Goal: Browse casually: Explore the website without a specific task or goal

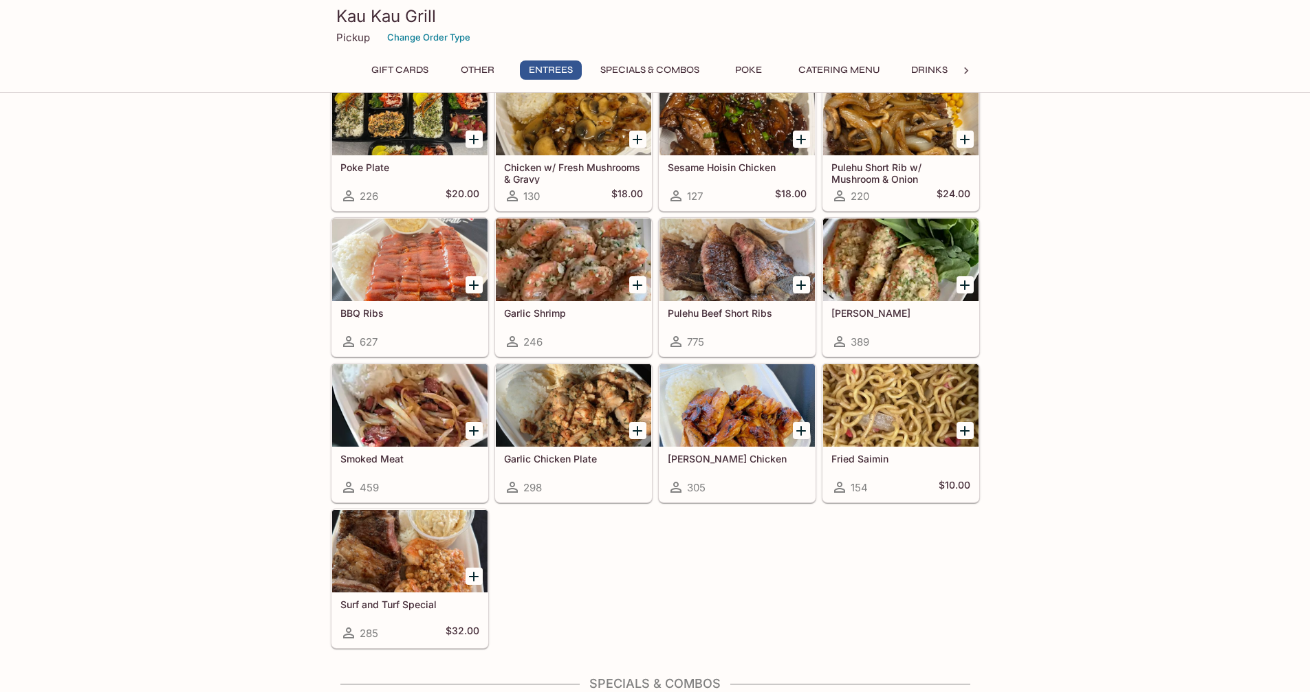
scroll to position [1100, 0]
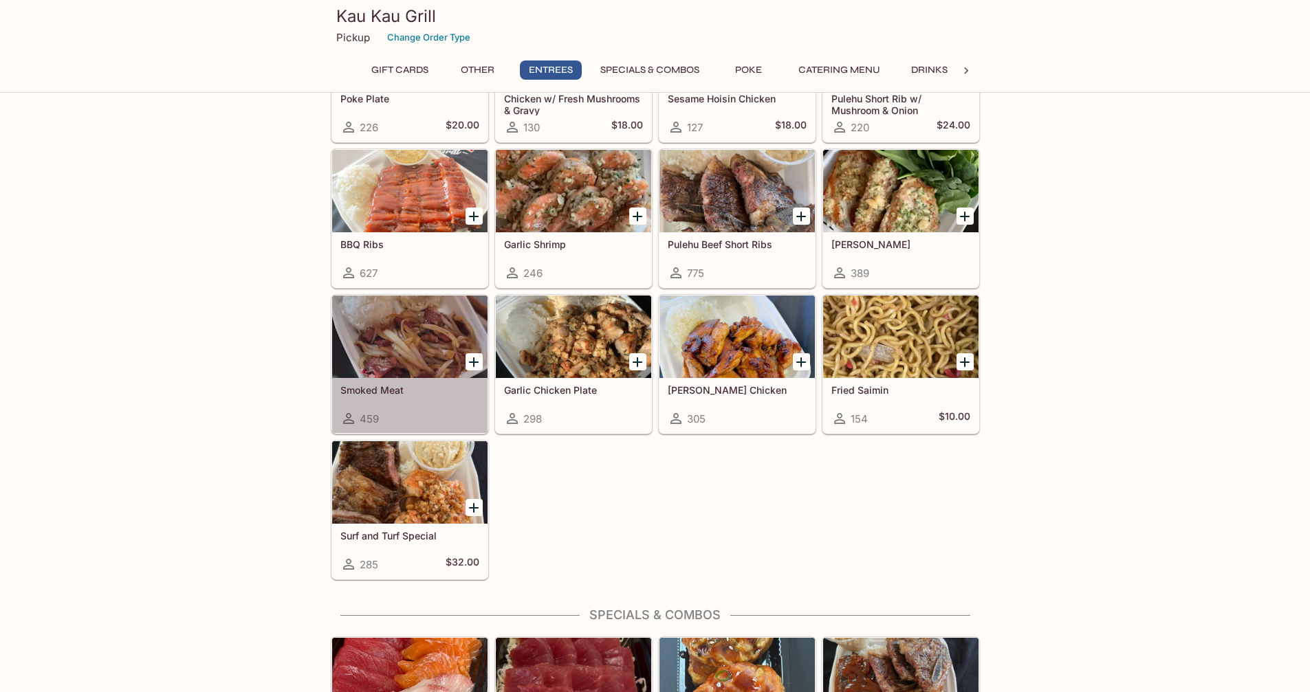
click at [395, 355] on div at bounding box center [409, 337] width 155 height 83
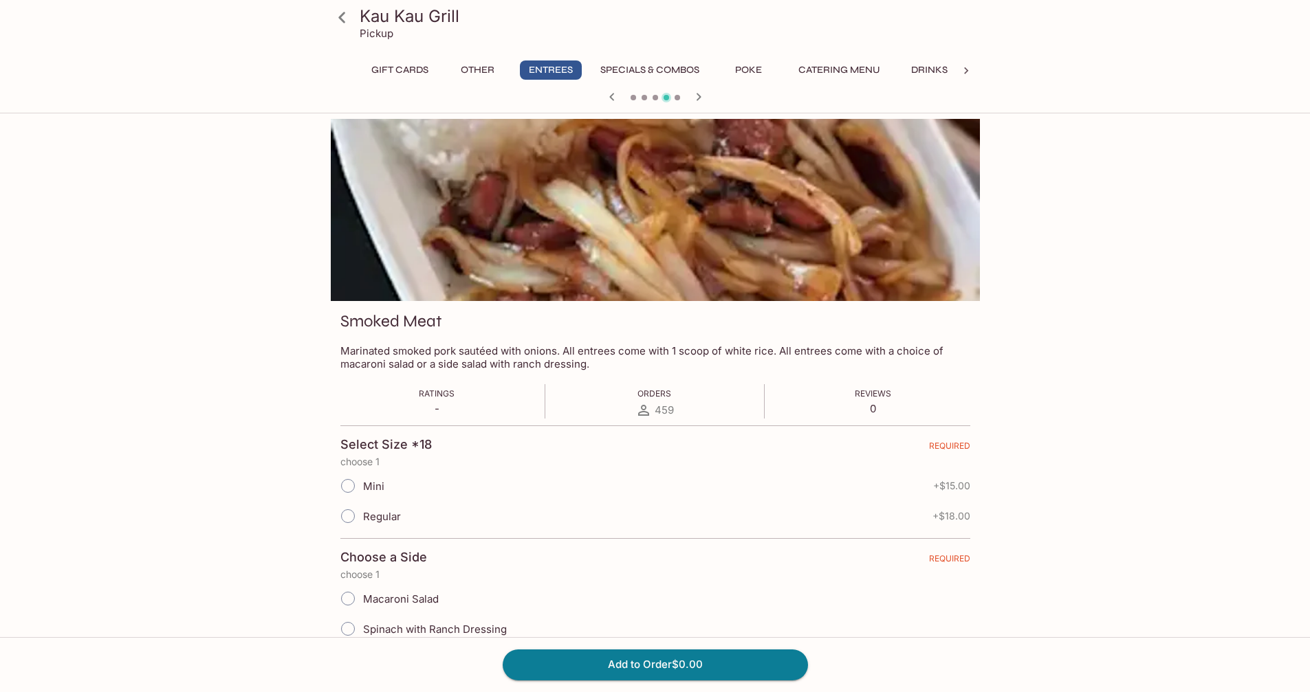
scroll to position [119, 0]
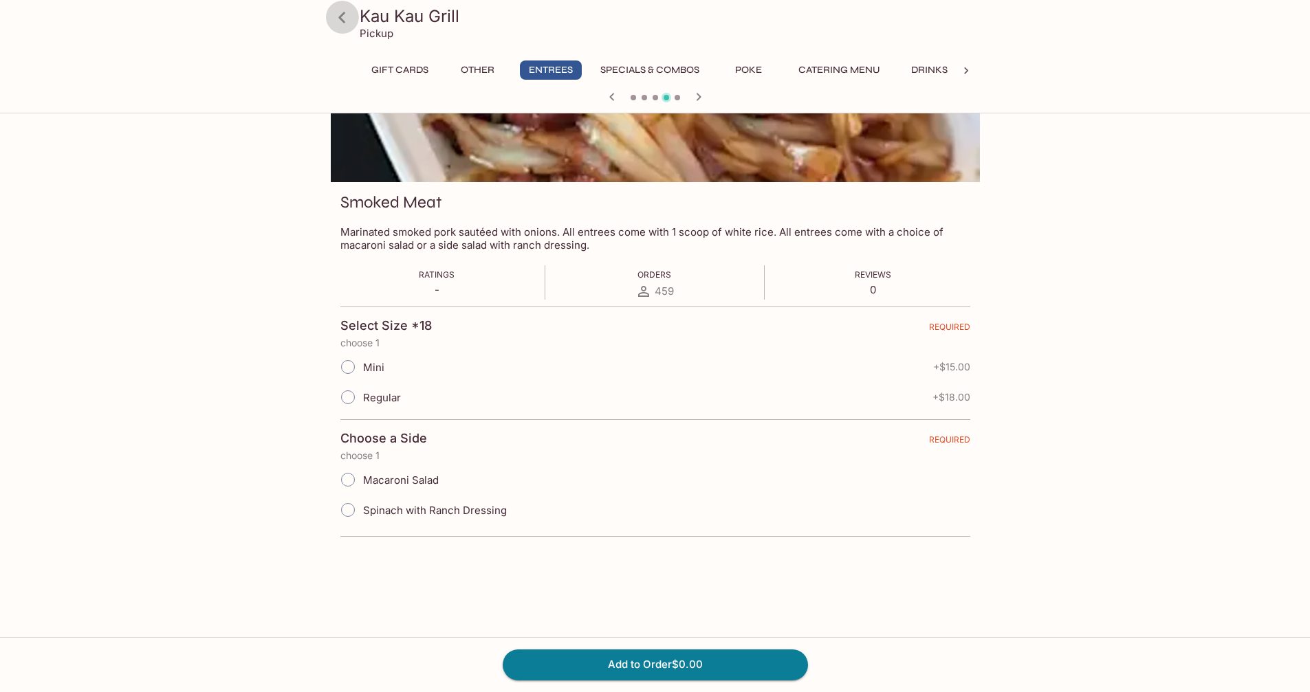
click at [358, 16] on link at bounding box center [342, 17] width 34 height 34
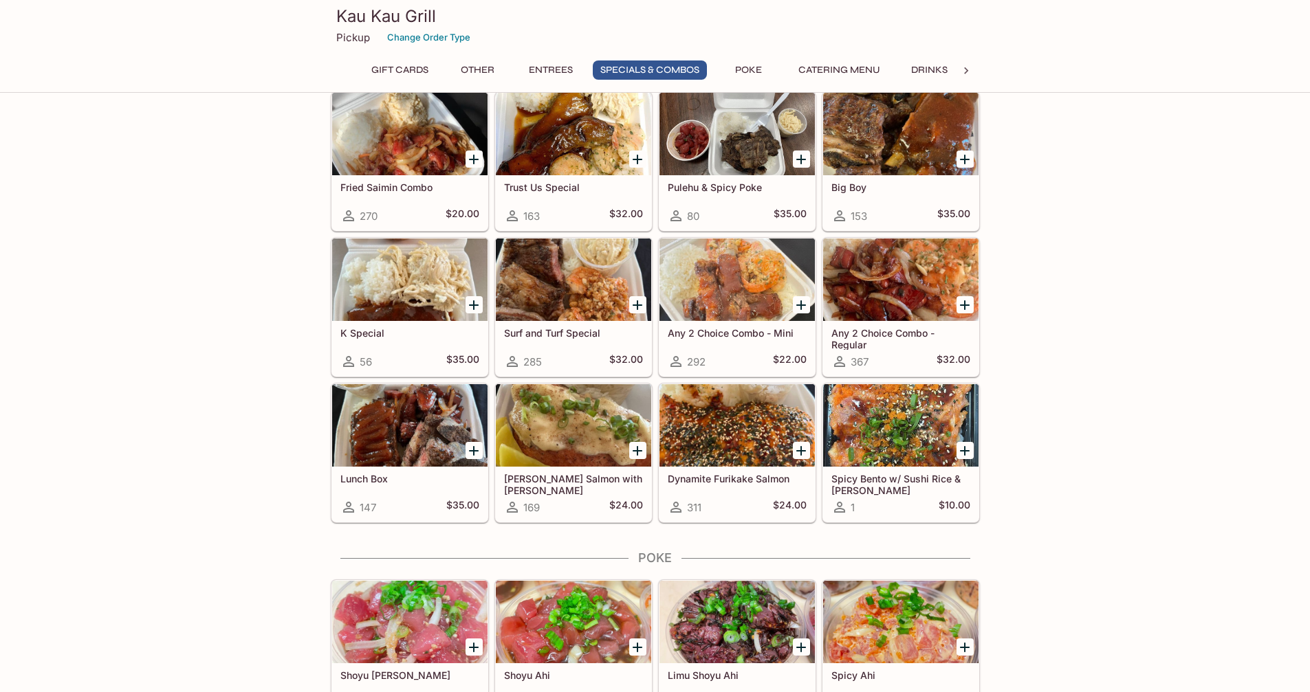
scroll to position [1788, 0]
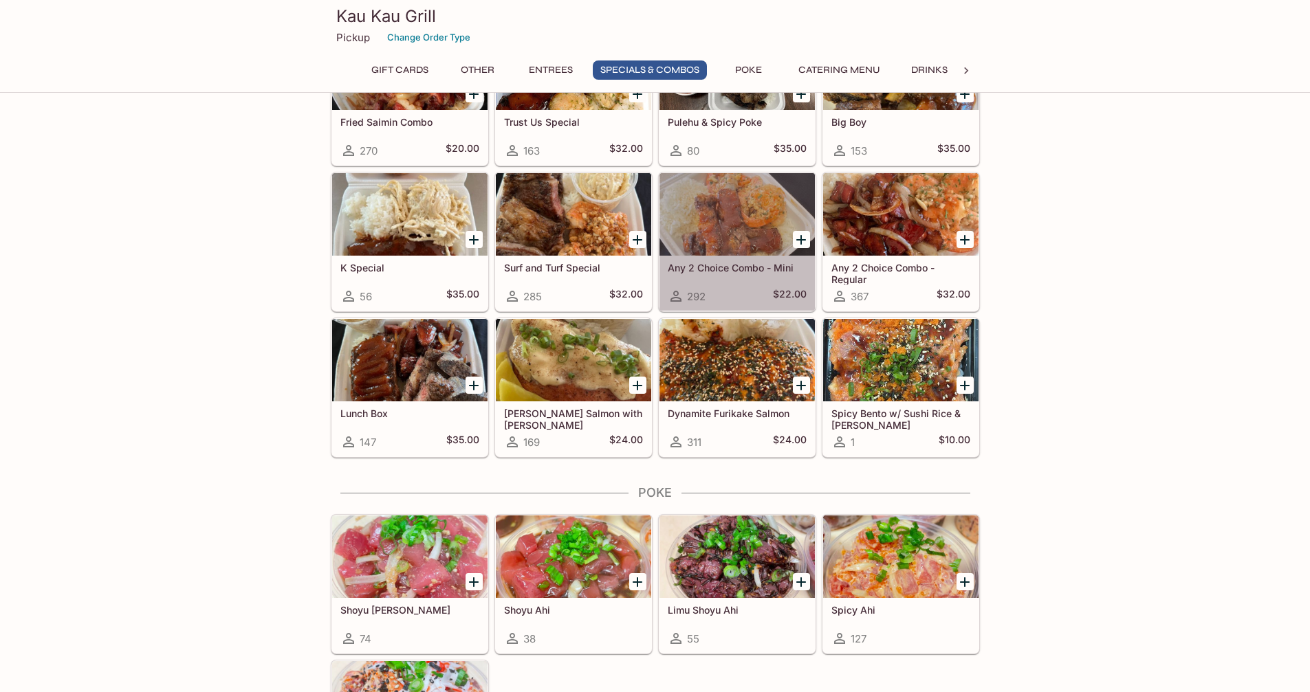
click at [741, 210] on div at bounding box center [736, 214] width 155 height 83
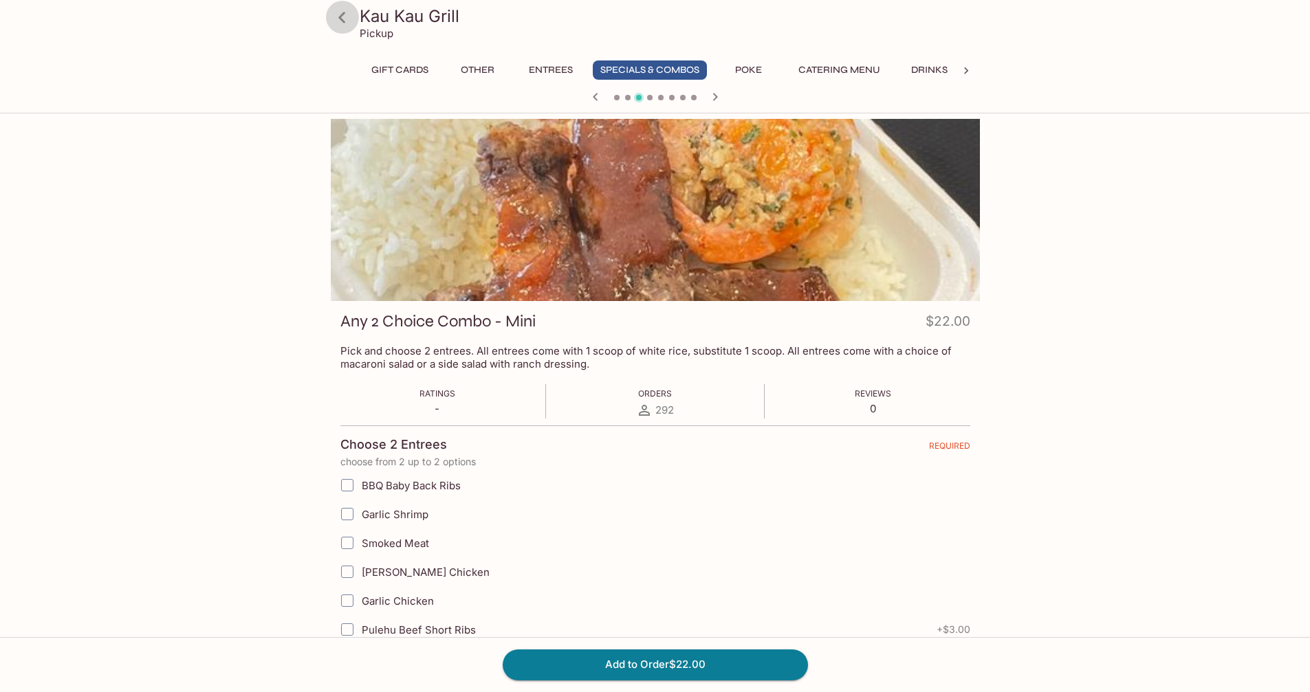
click at [342, 17] on icon at bounding box center [342, 18] width 24 height 24
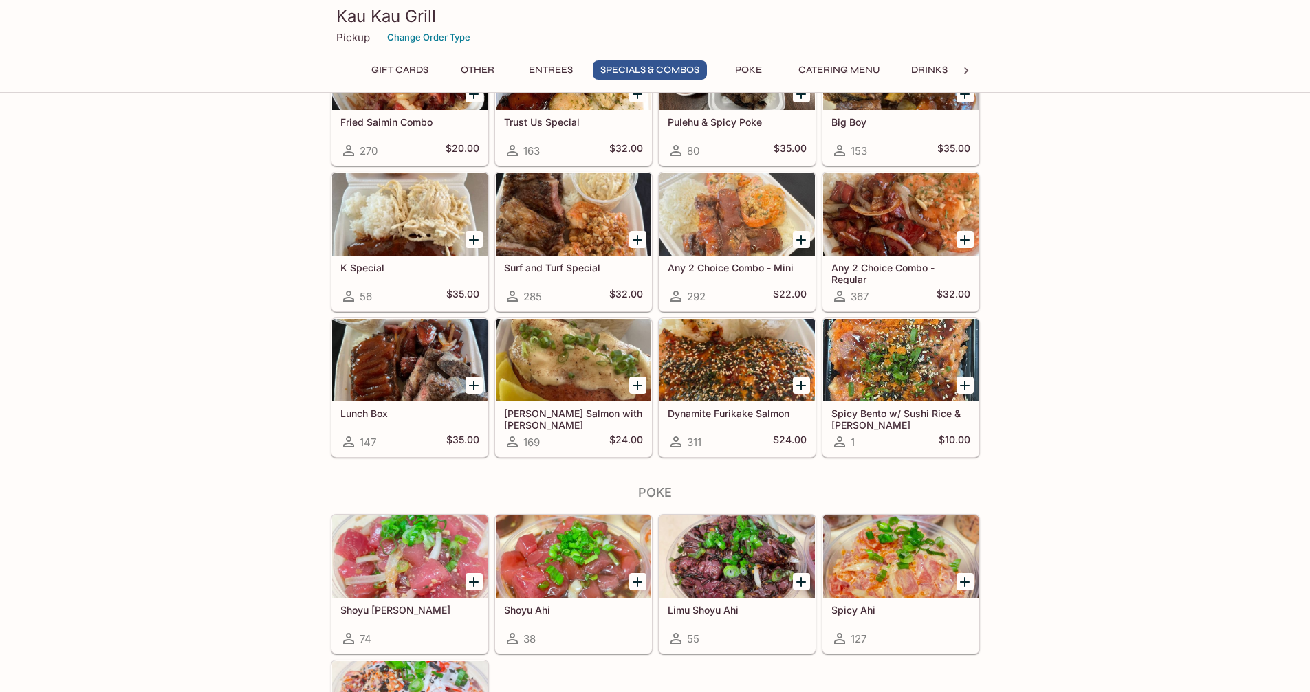
scroll to position [1444, 0]
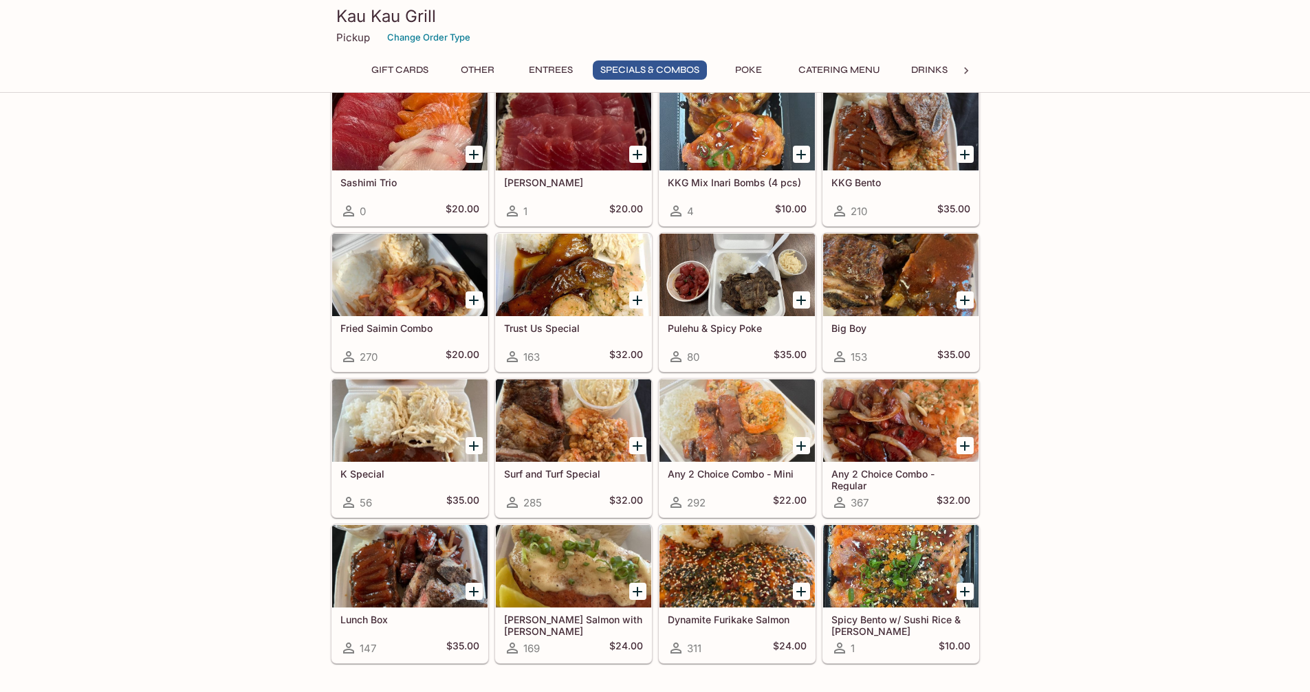
click at [571, 276] on div at bounding box center [573, 275] width 155 height 83
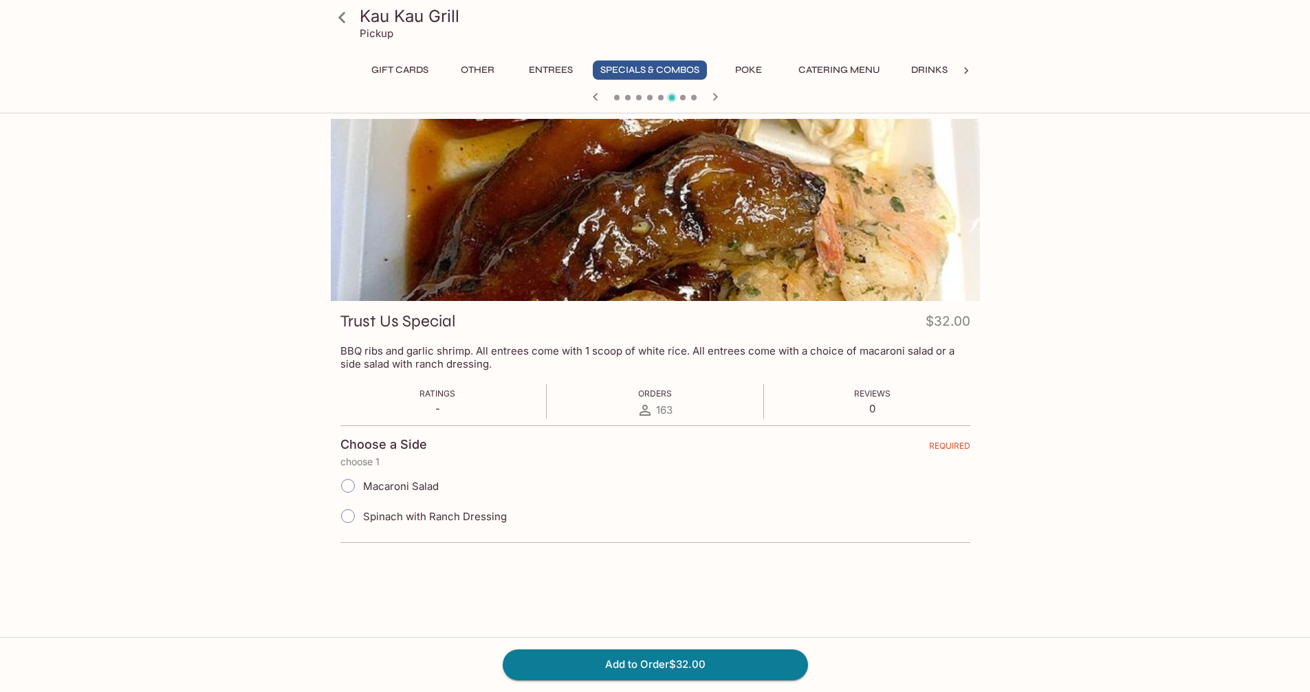
scroll to position [119, 0]
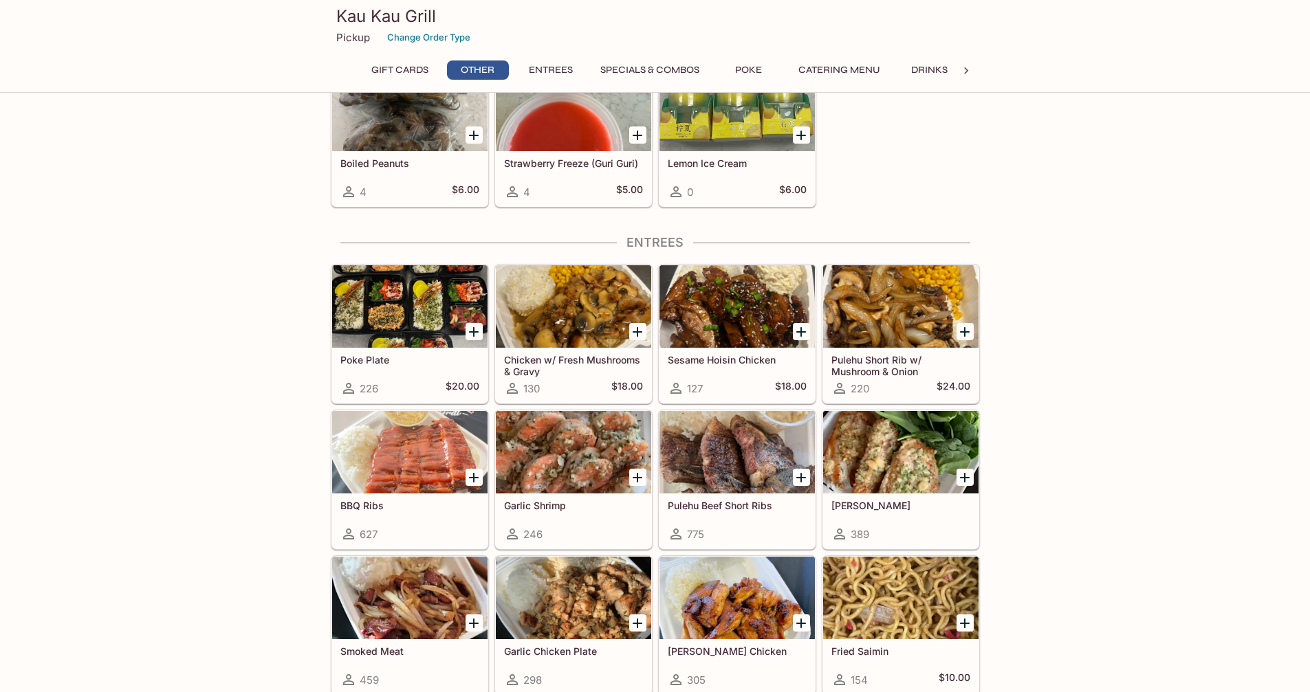
scroll to position [643, 0]
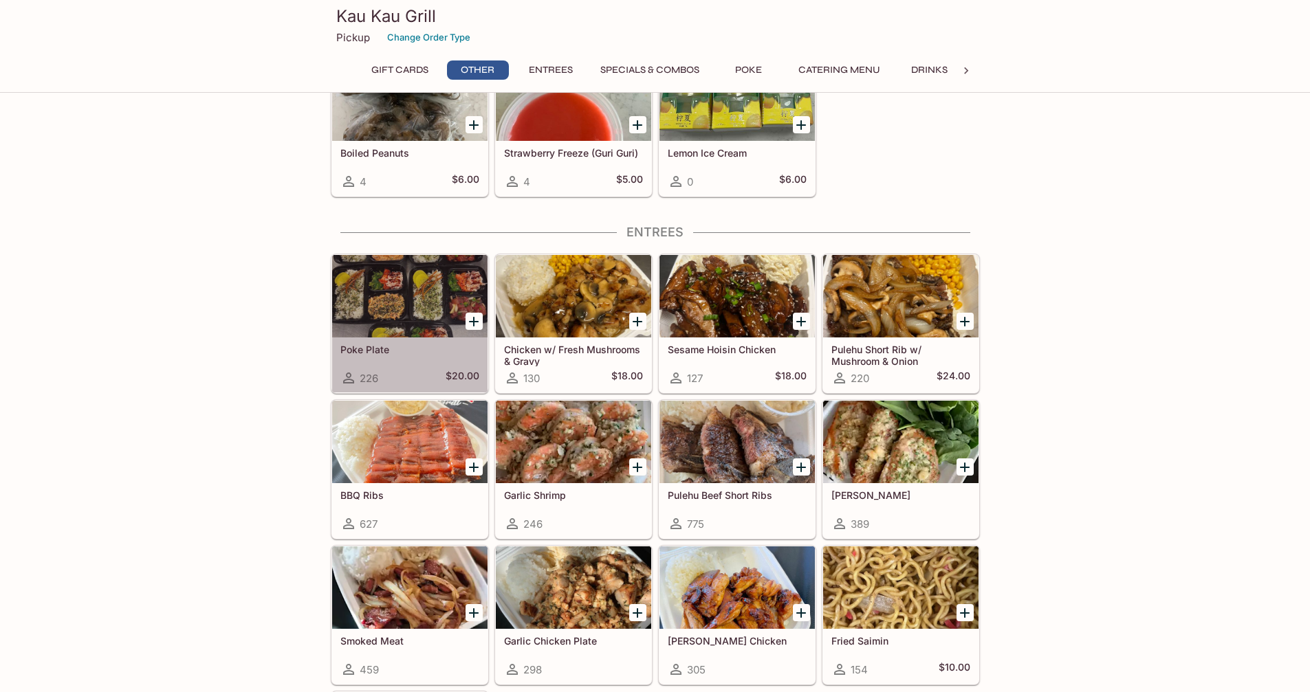
click at [427, 312] on div at bounding box center [409, 296] width 155 height 83
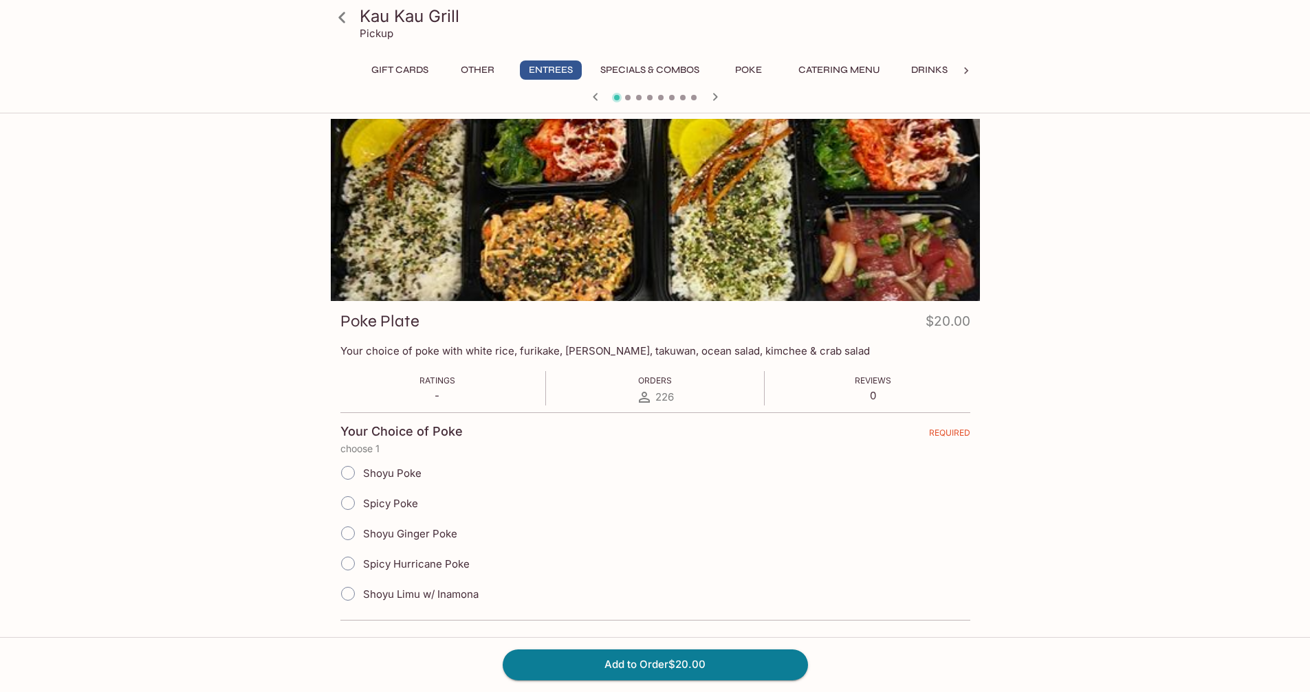
scroll to position [119, 0]
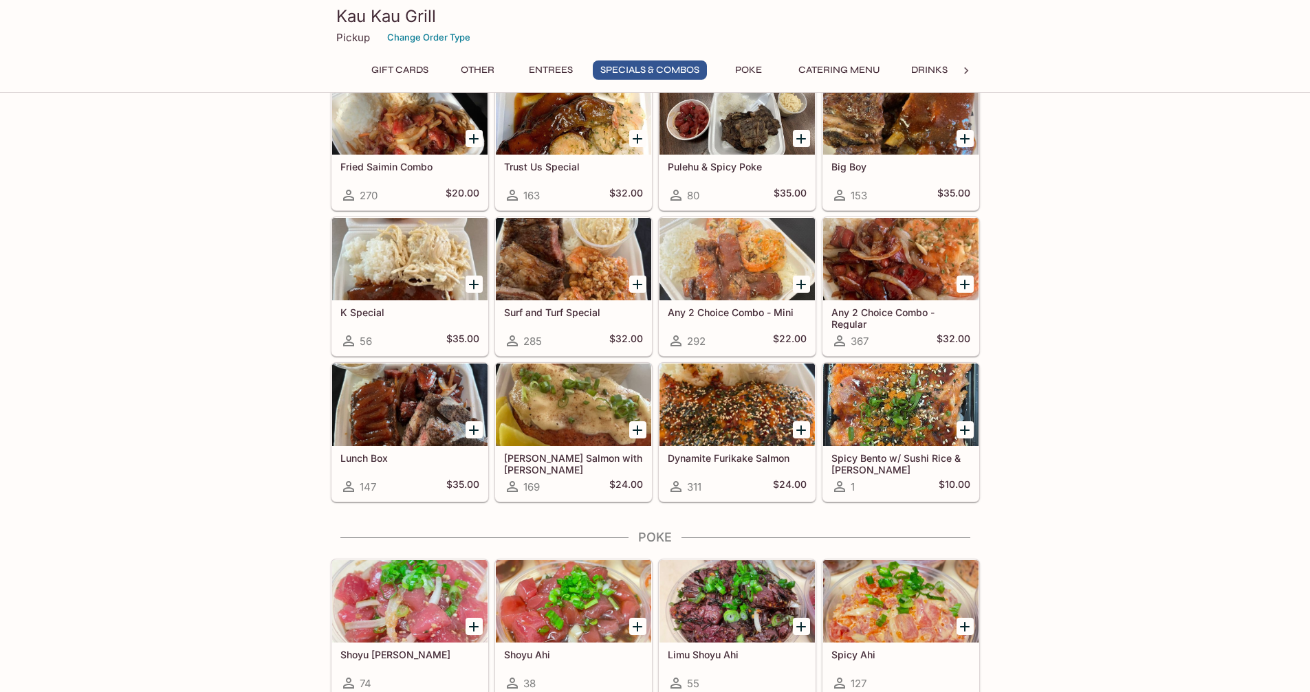
scroll to position [1743, 0]
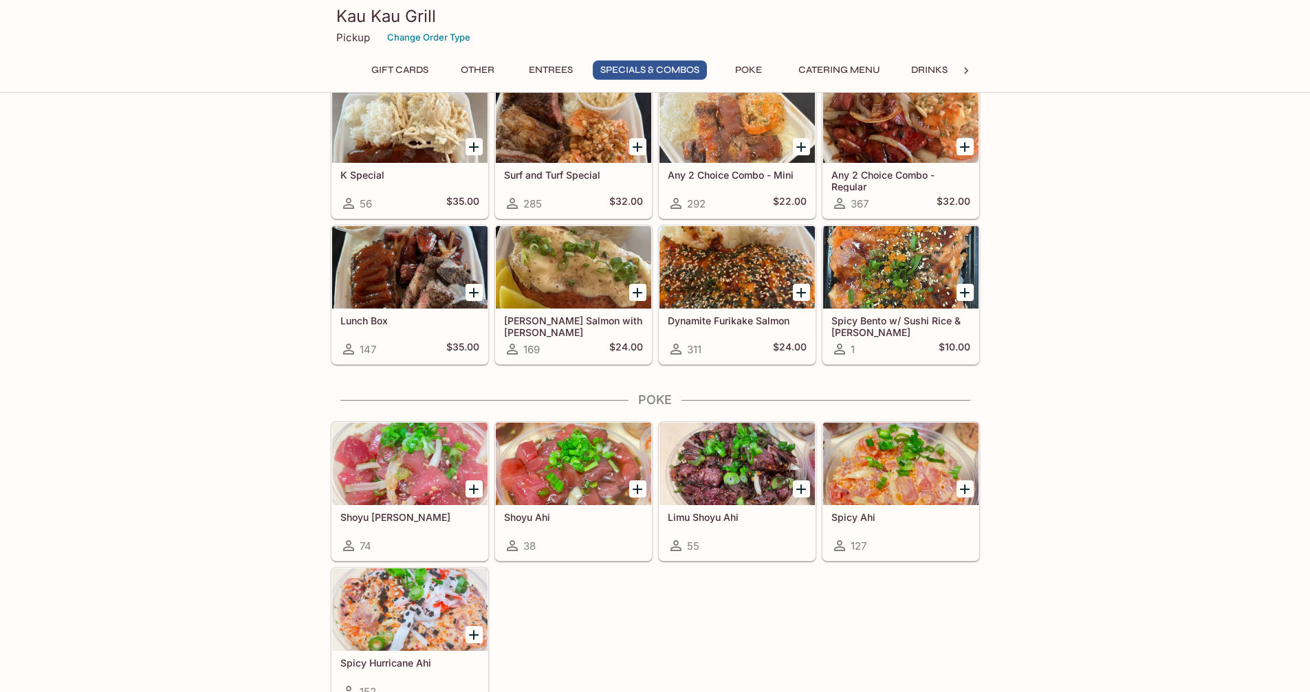
click at [863, 272] on div at bounding box center [900, 267] width 155 height 83
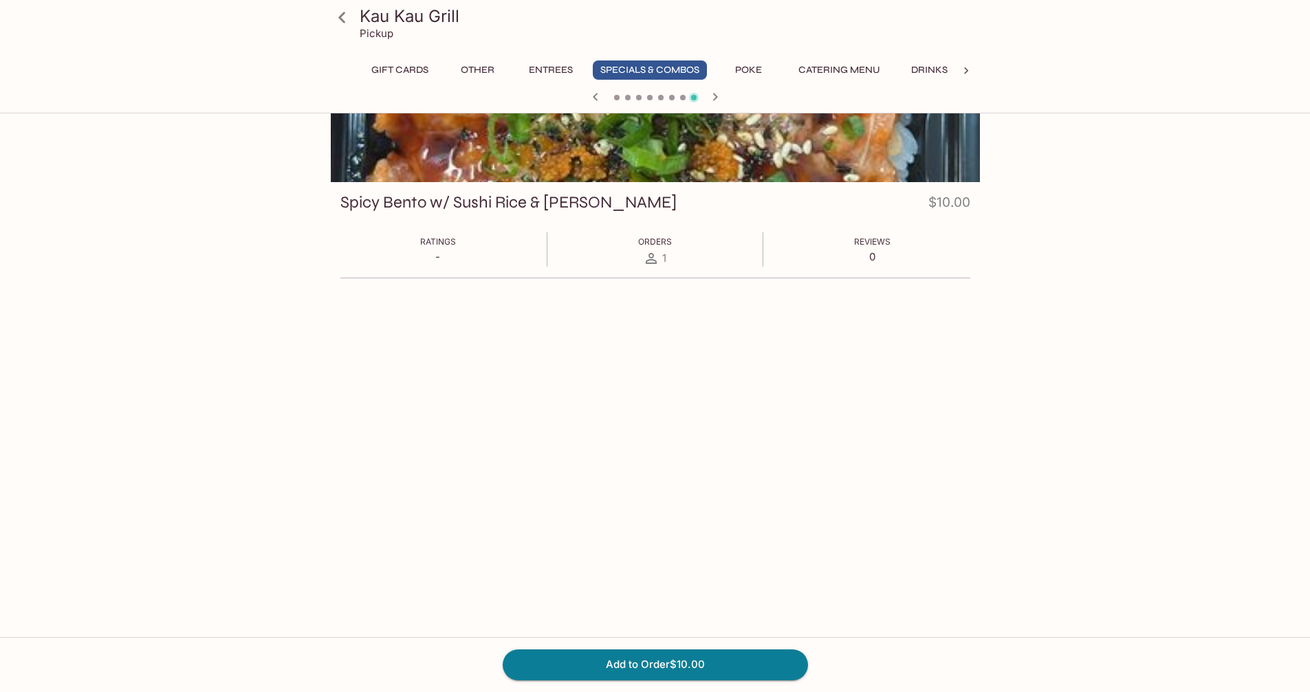
scroll to position [119, 0]
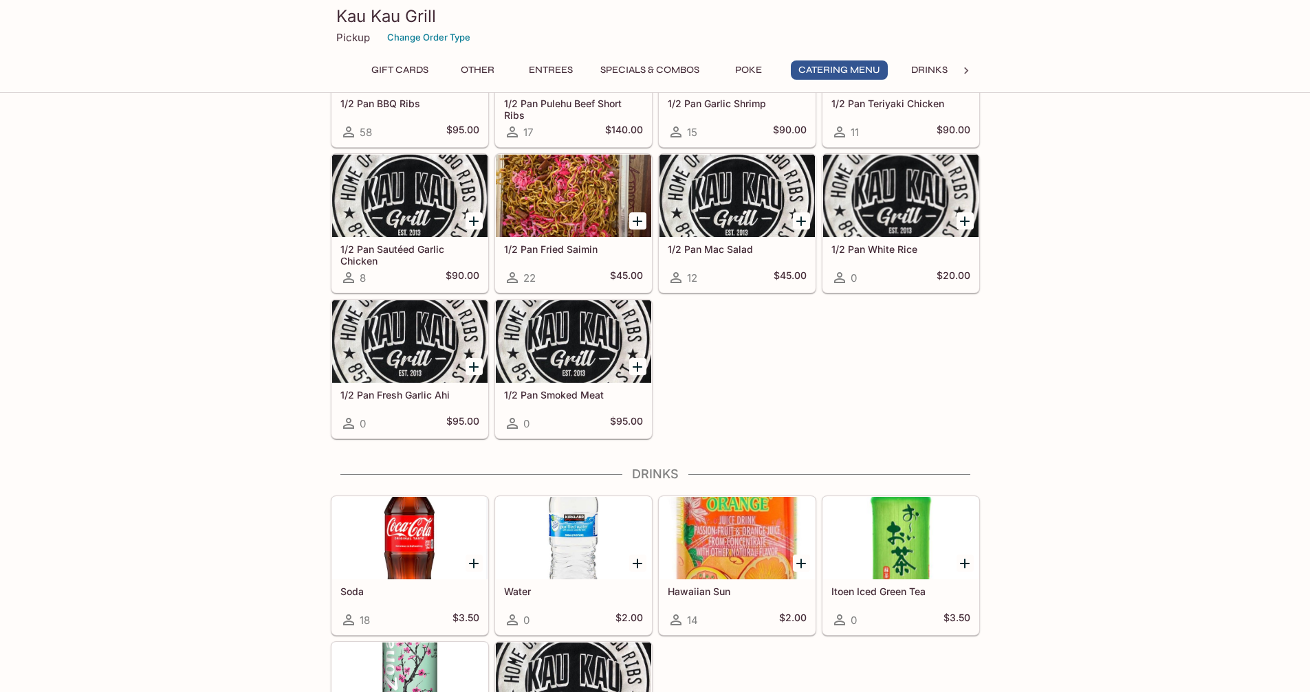
scroll to position [2589, 0]
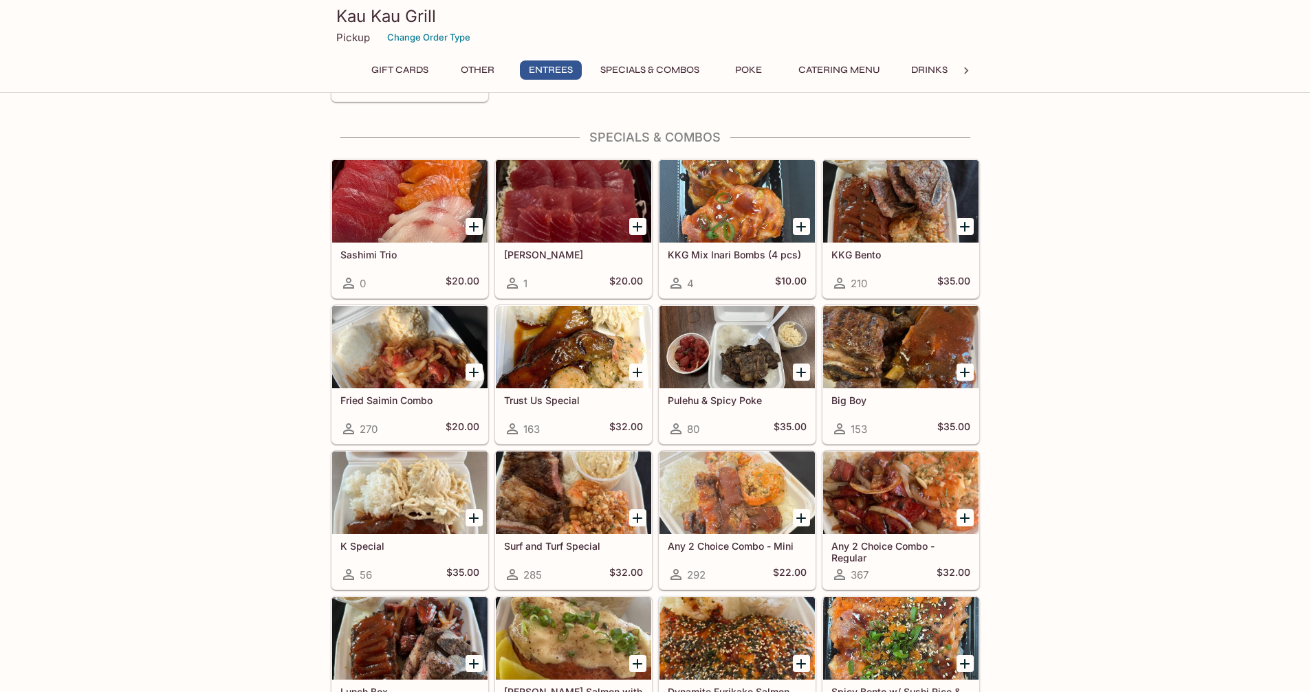
scroll to position [1375, 0]
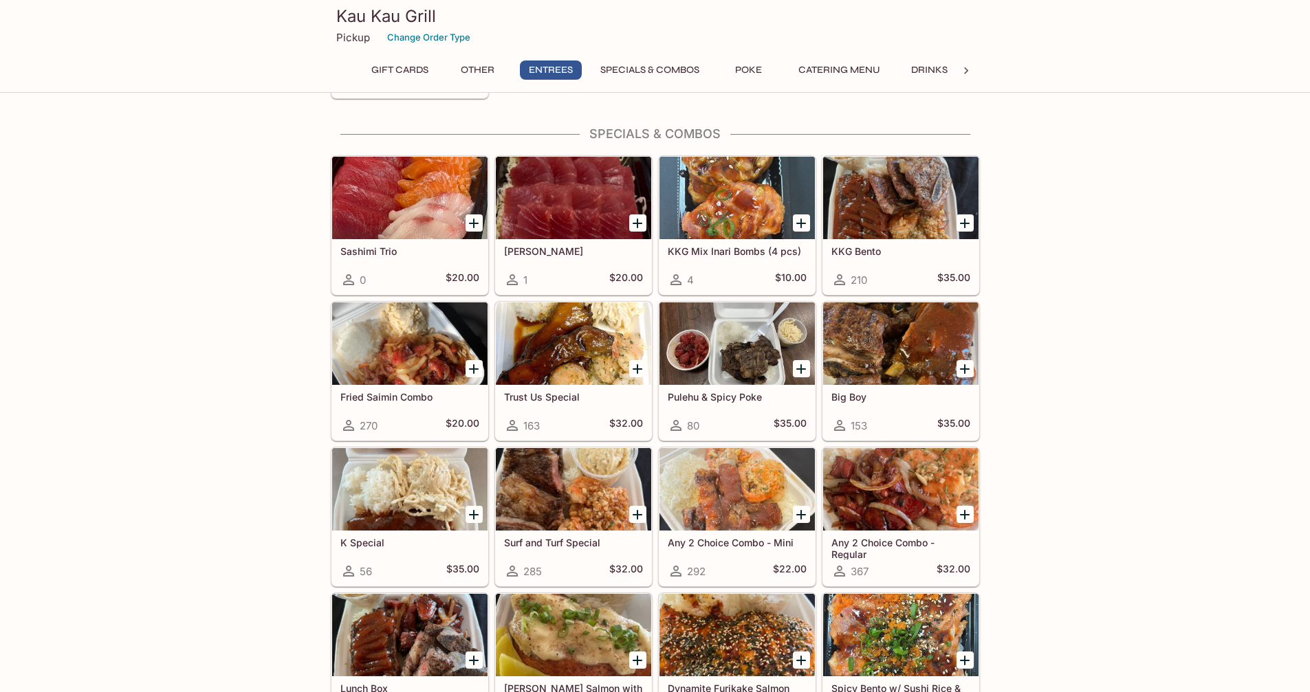
click at [371, 199] on div at bounding box center [409, 198] width 155 height 83
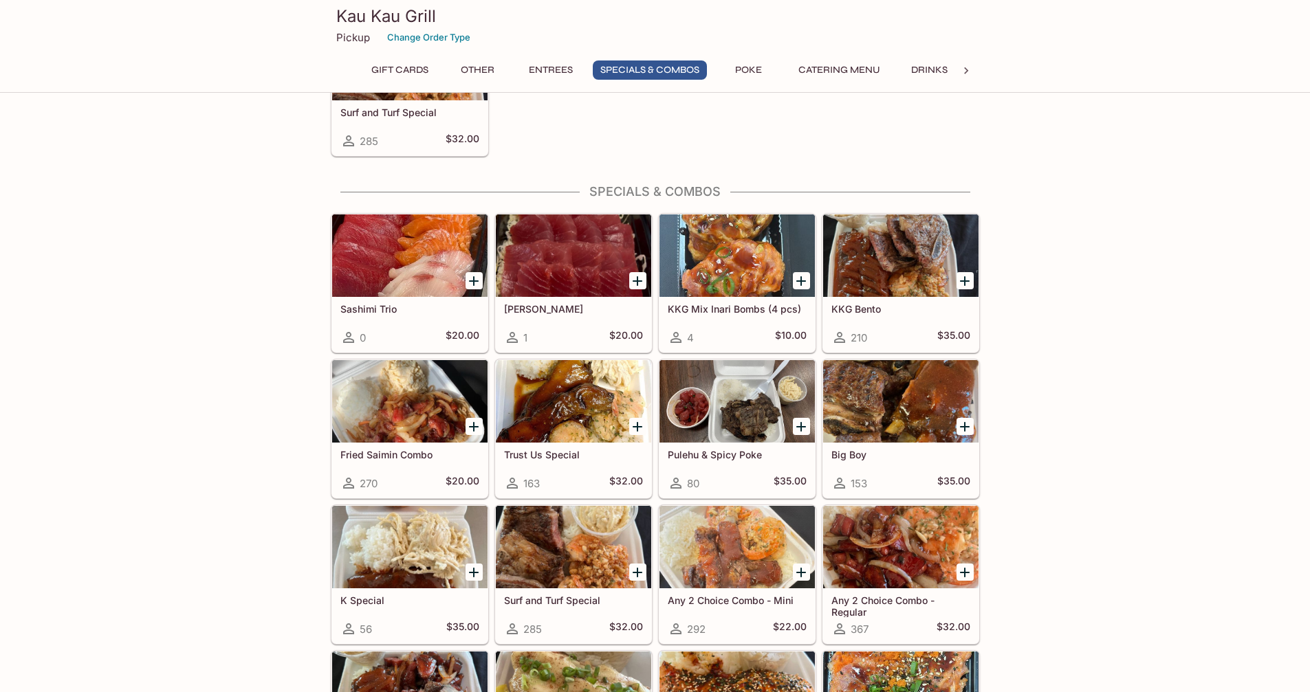
scroll to position [1537, 0]
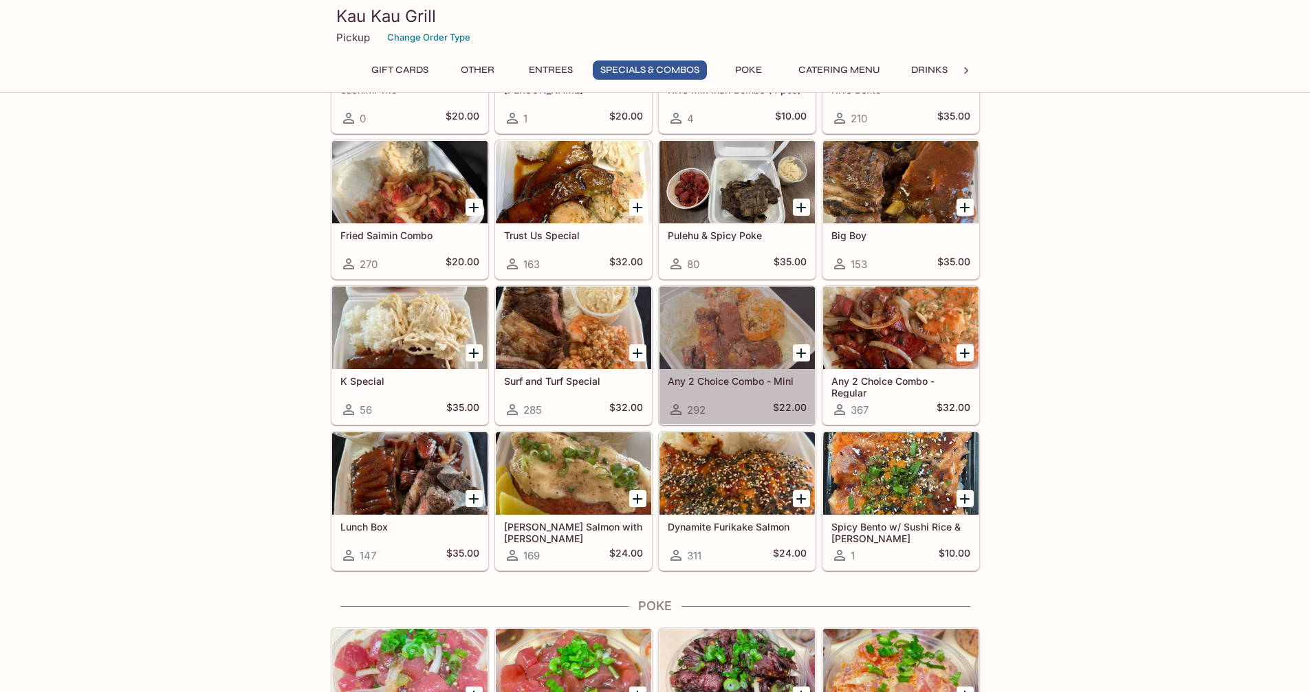
click at [712, 325] on div at bounding box center [736, 328] width 155 height 83
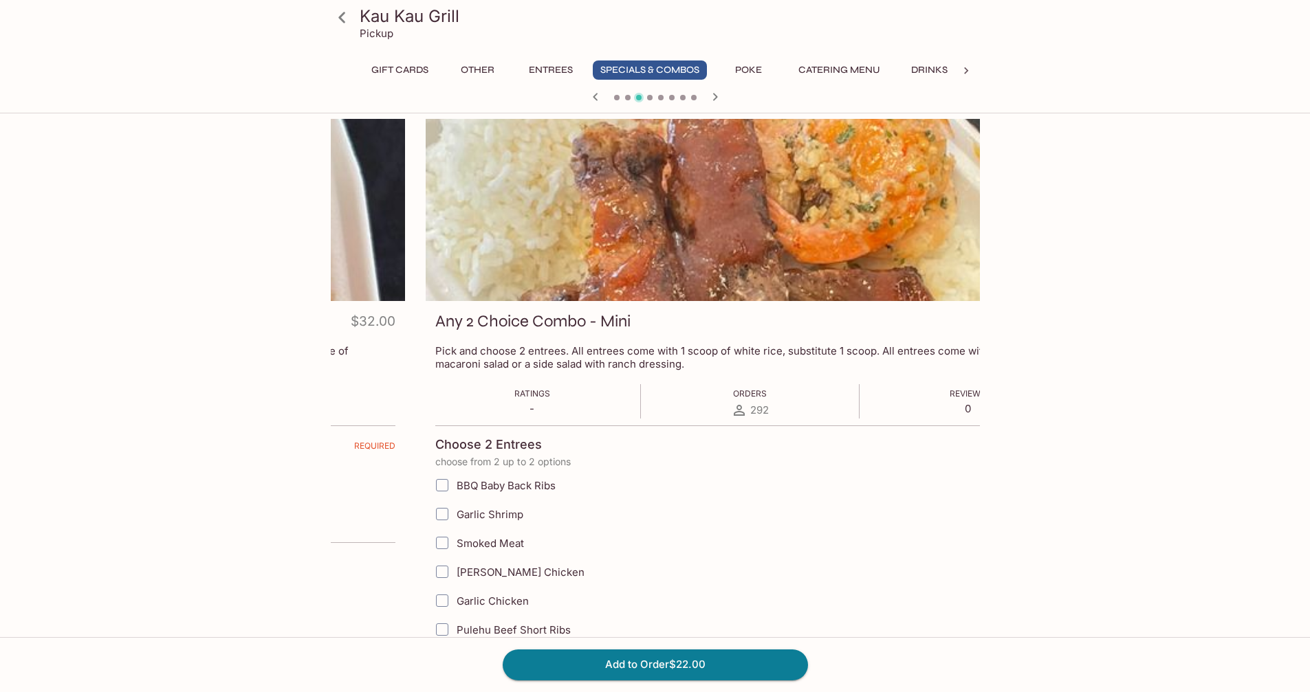
drag, startPoint x: 543, startPoint y: 347, endPoint x: 573, endPoint y: 363, distance: 33.9
click at [707, 363] on p "Pick and choose 2 entrees. All entrees come with 1 scoop of white rice, substit…" at bounding box center [750, 357] width 630 height 26
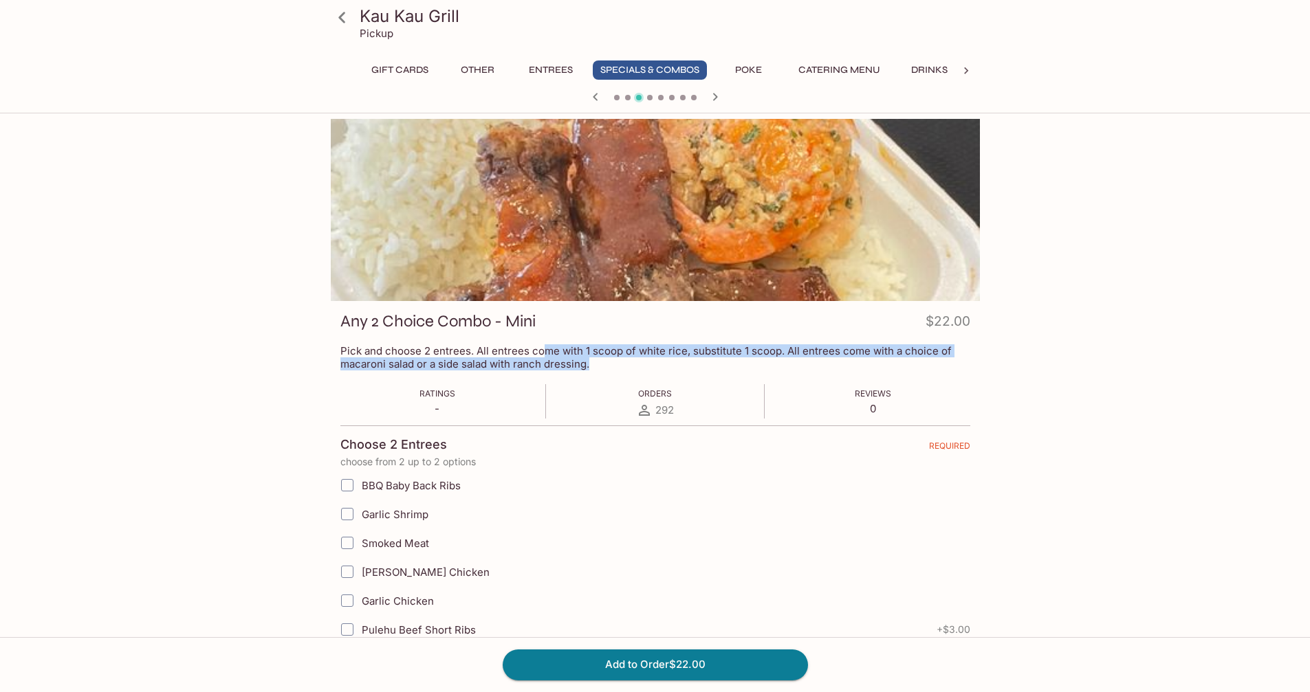
click at [774, 349] on p "Pick and choose 2 entrees. All entrees come with 1 scoop of white rice, substit…" at bounding box center [655, 357] width 630 height 26
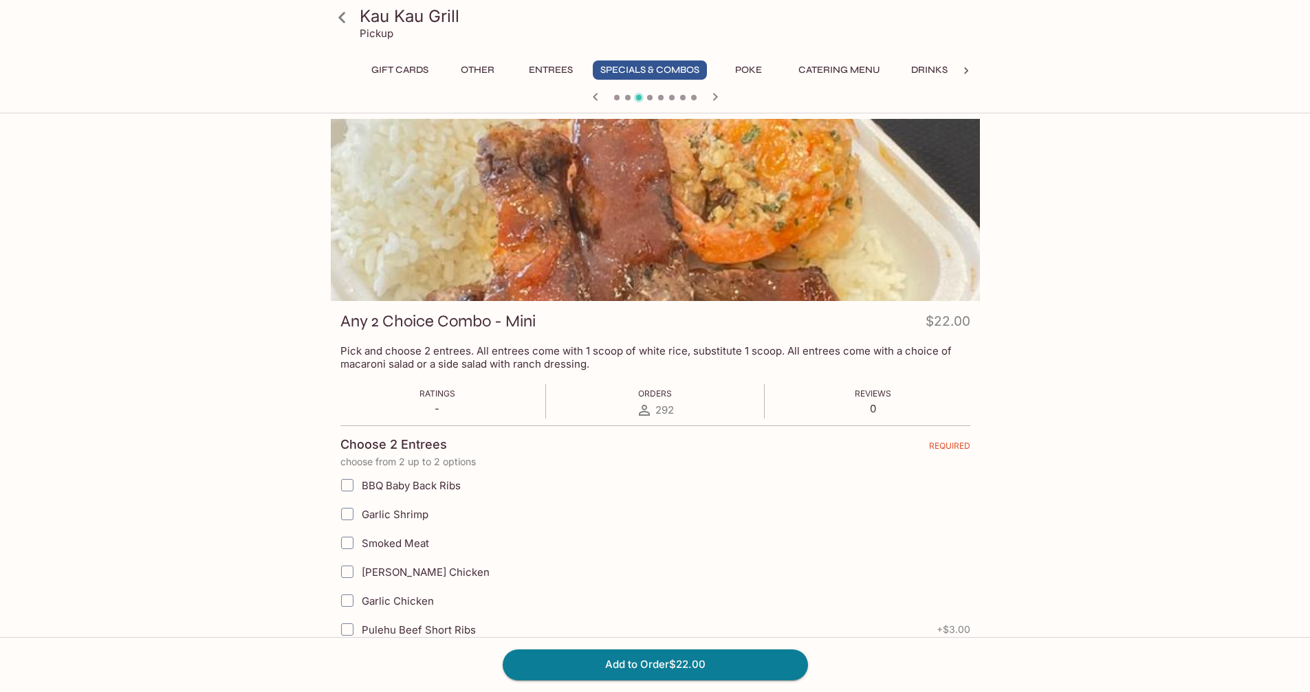
scroll to position [181, 0]
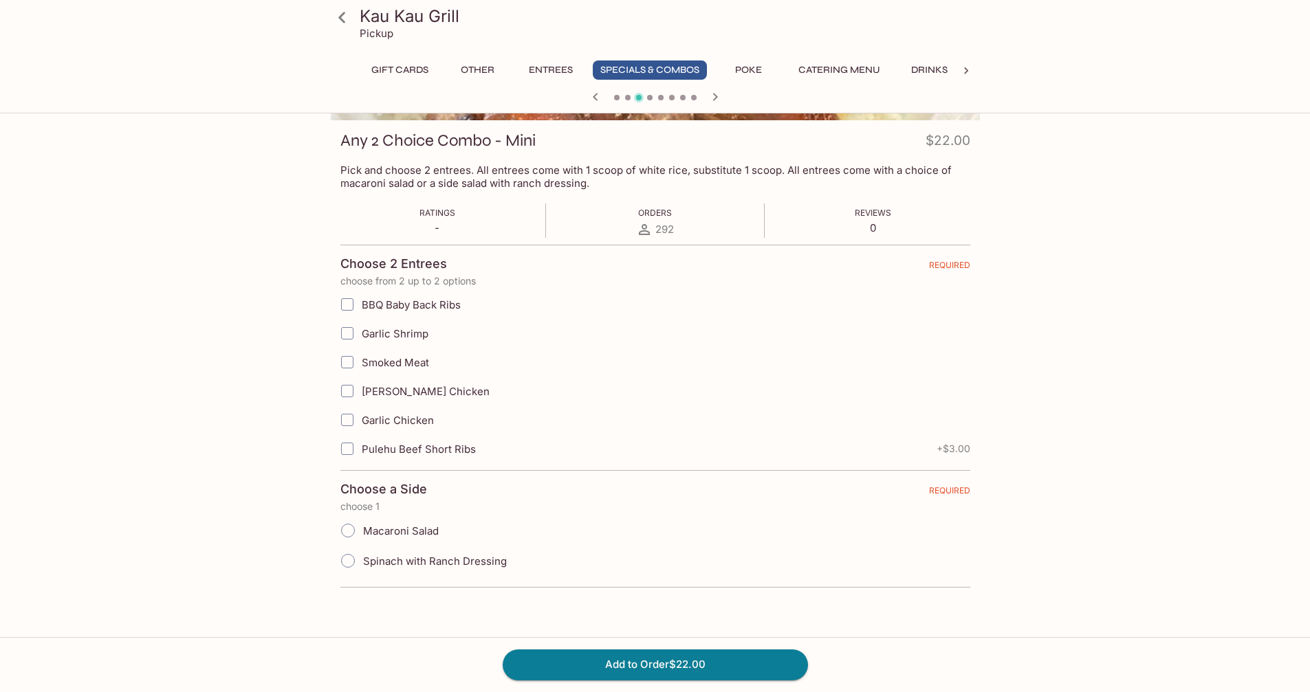
click at [342, 16] on icon at bounding box center [342, 18] width 24 height 24
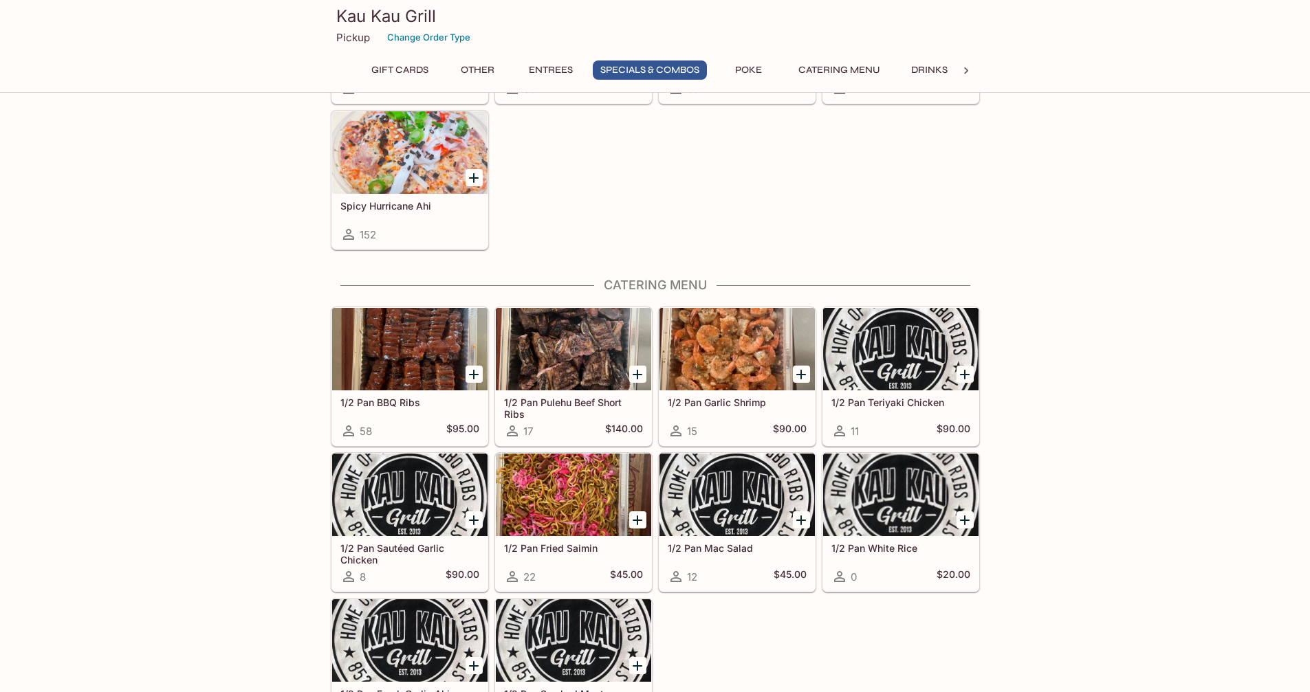
scroll to position [1994, 0]
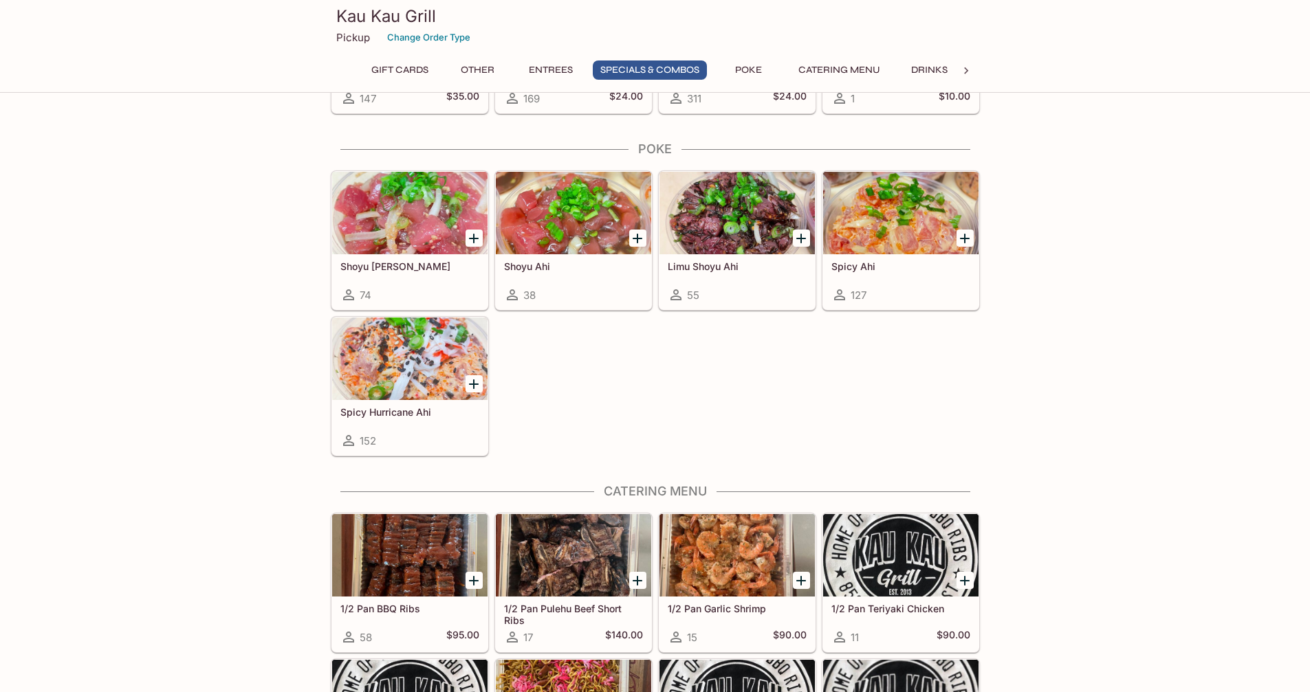
click at [390, 424] on div "Spicy Hurricane Ahi 152" at bounding box center [409, 427] width 155 height 55
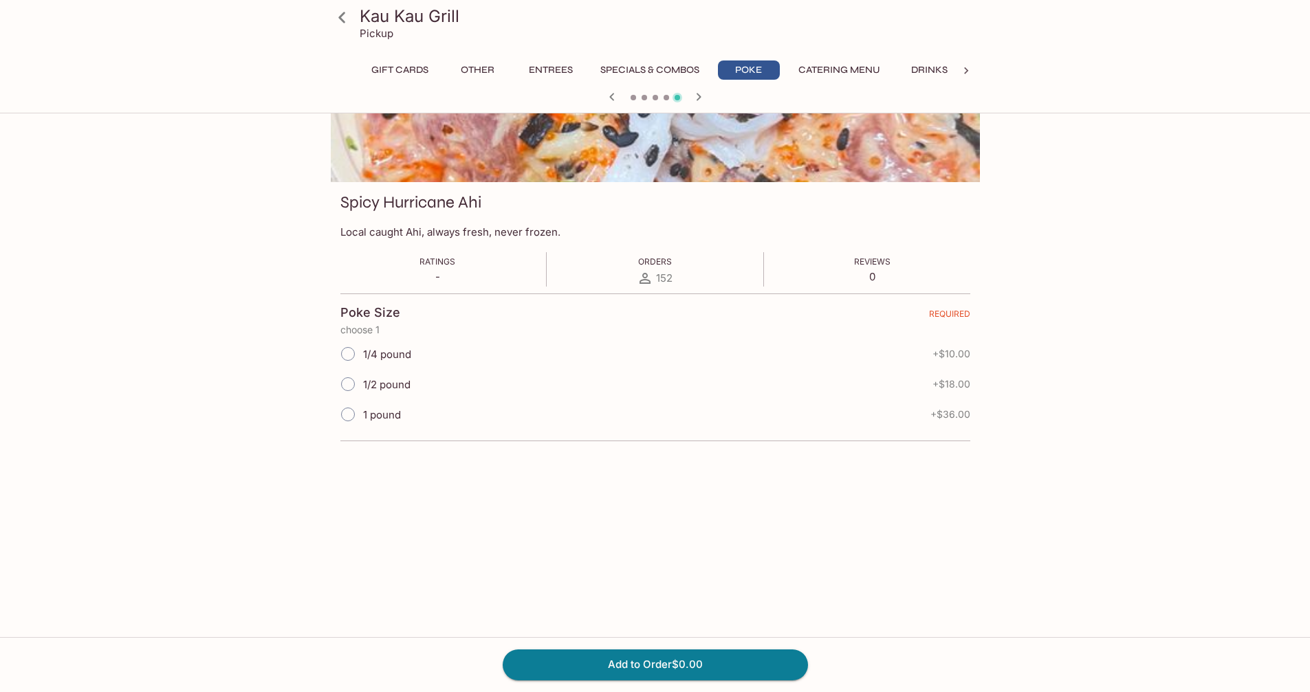
scroll to position [119, 0]
click at [347, 24] on icon at bounding box center [342, 18] width 24 height 24
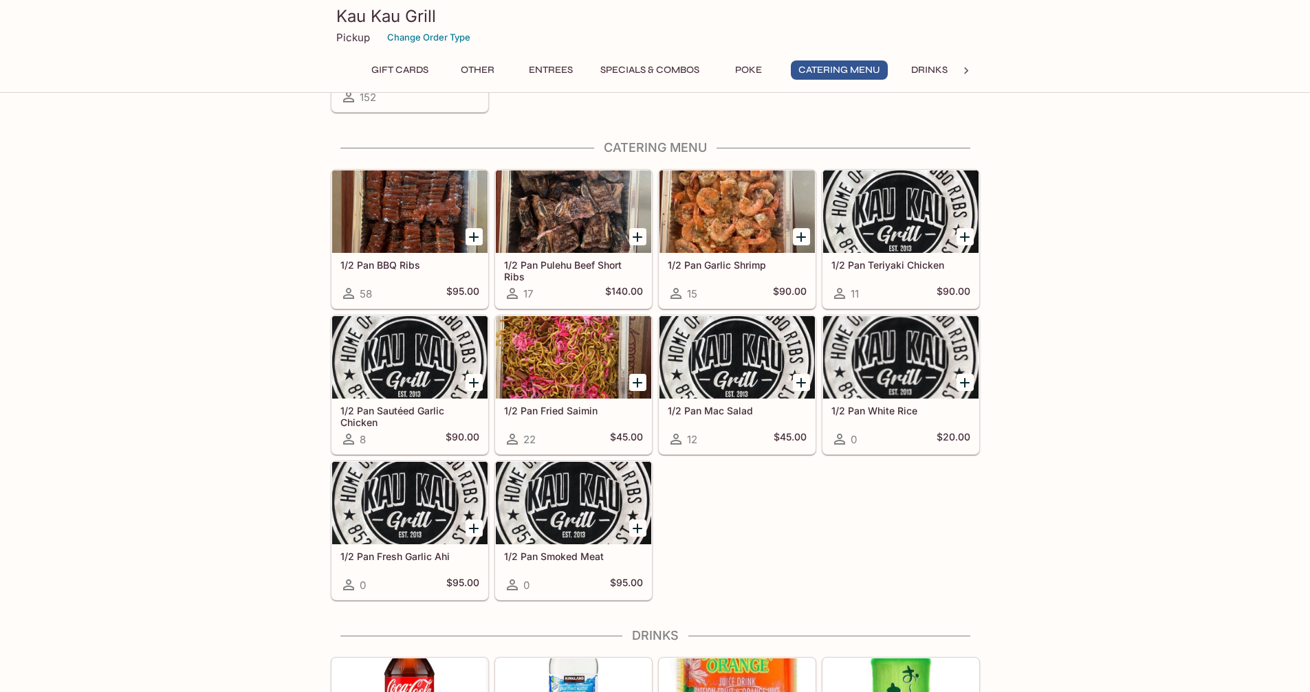
scroll to position [2589, 0]
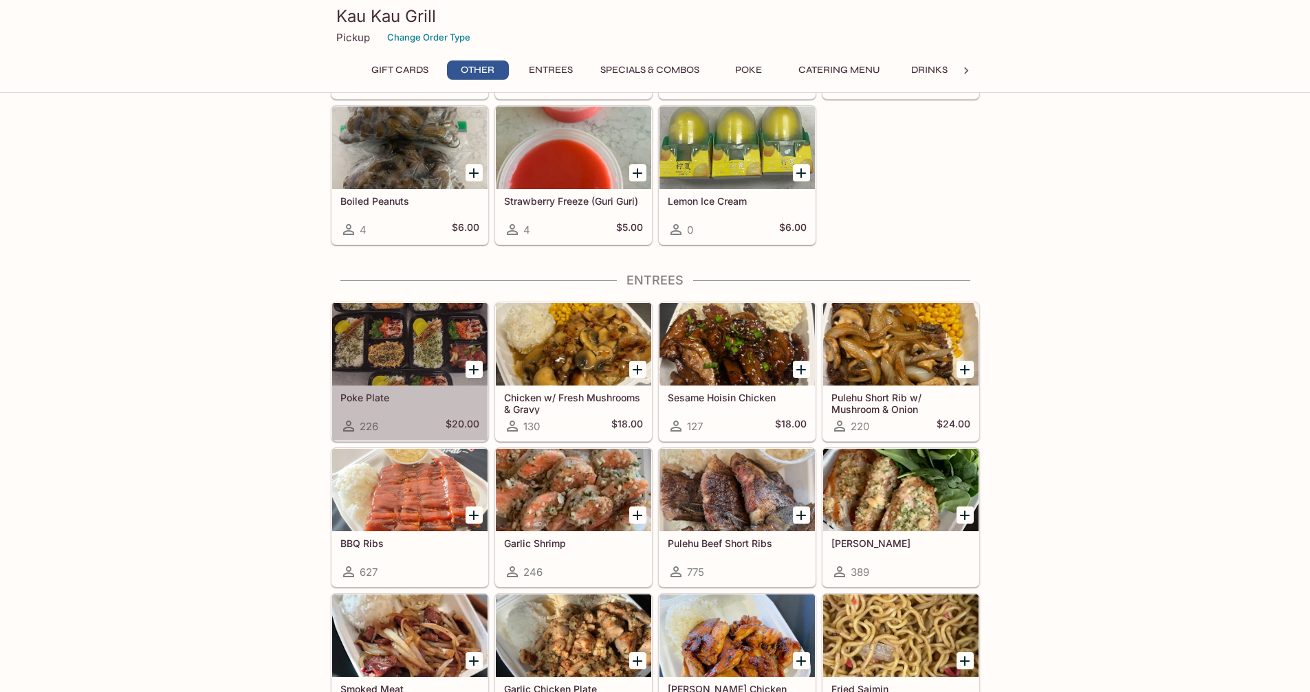
click at [417, 350] on div at bounding box center [409, 344] width 155 height 83
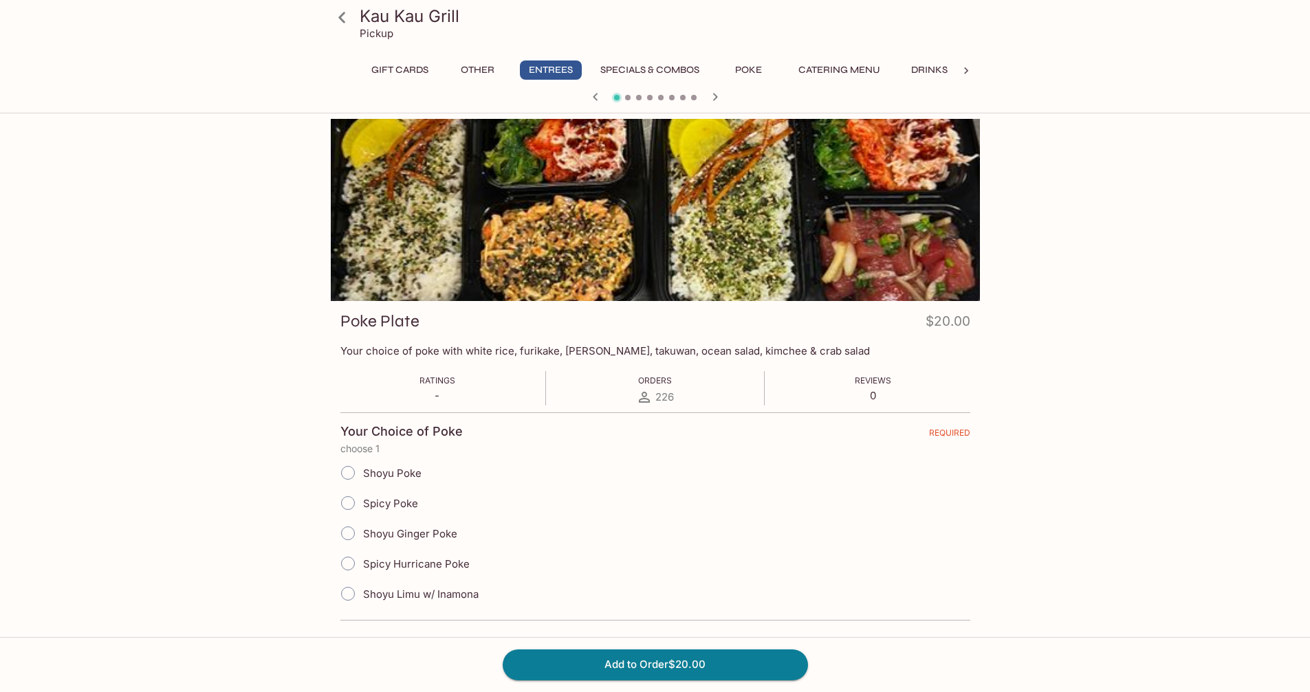
click at [348, 16] on icon at bounding box center [342, 18] width 24 height 24
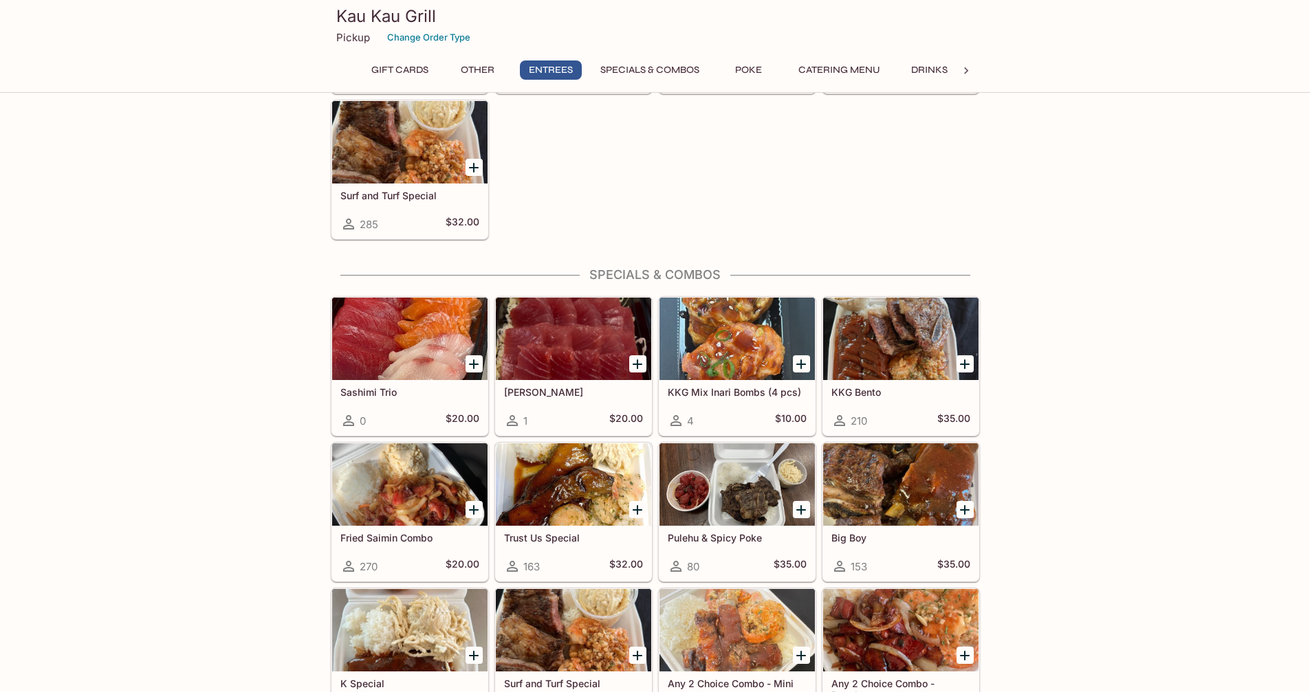
scroll to position [1223, 0]
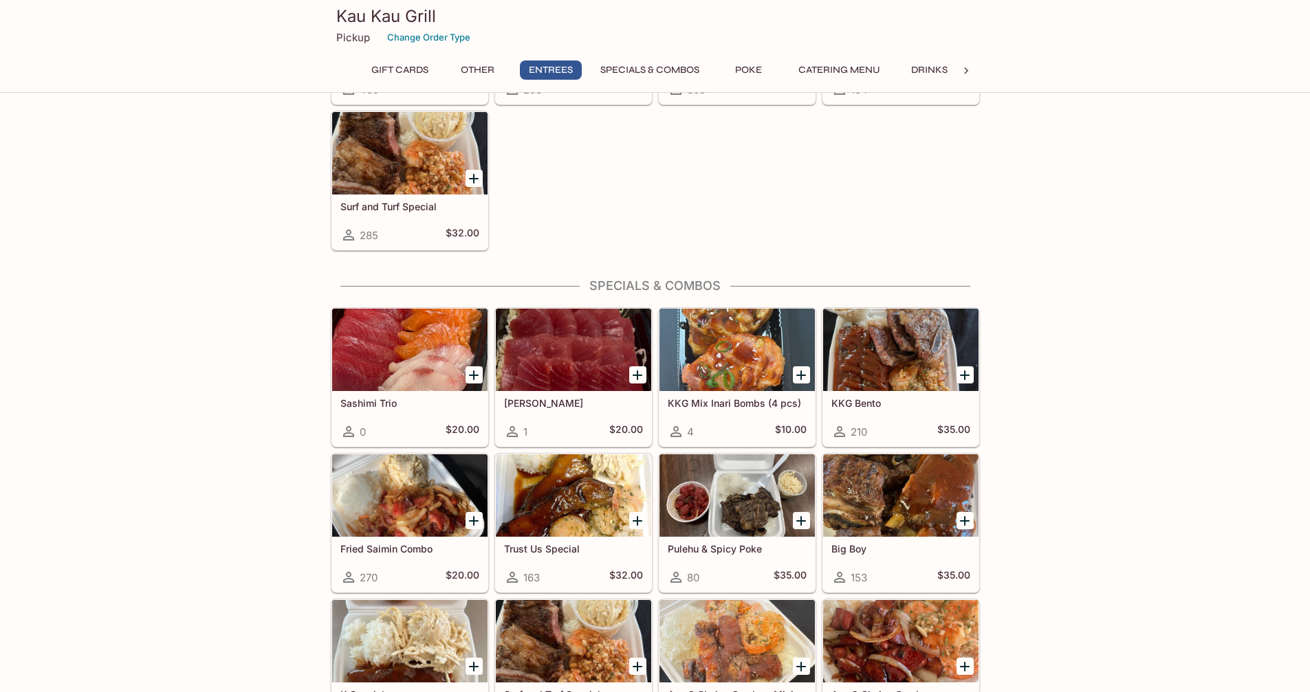
click at [735, 345] on div at bounding box center [736, 350] width 155 height 83
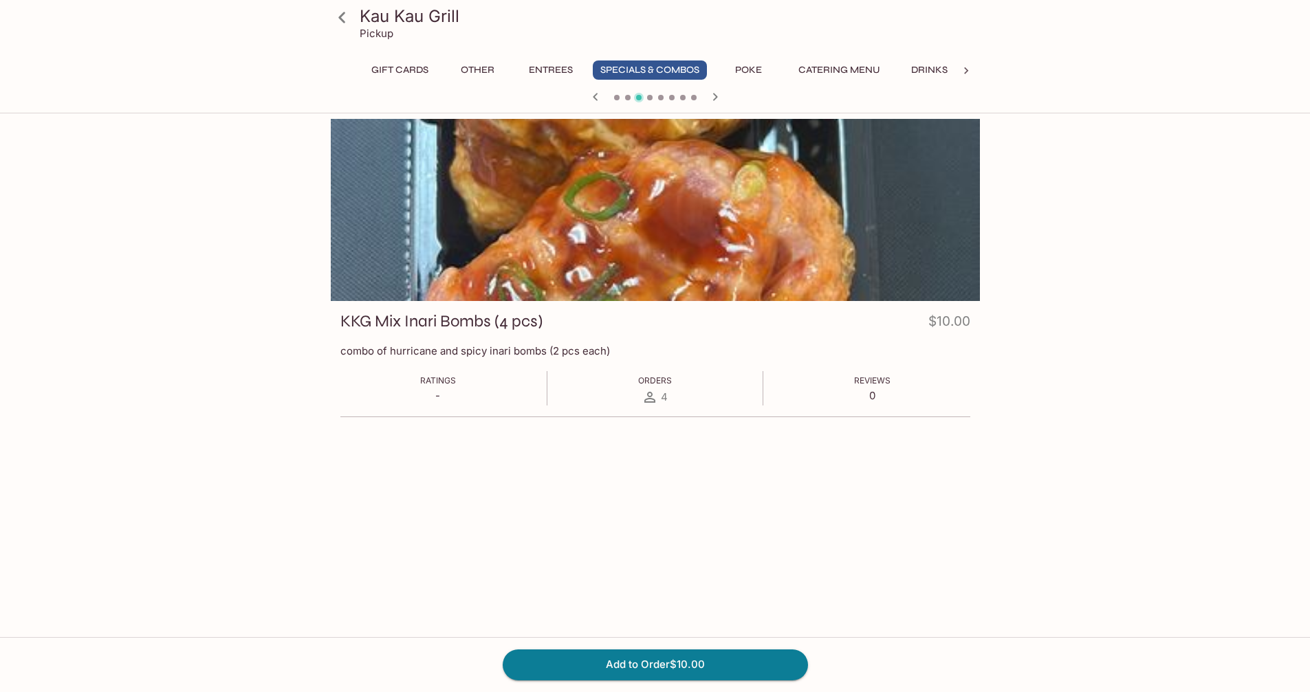
scroll to position [119, 0]
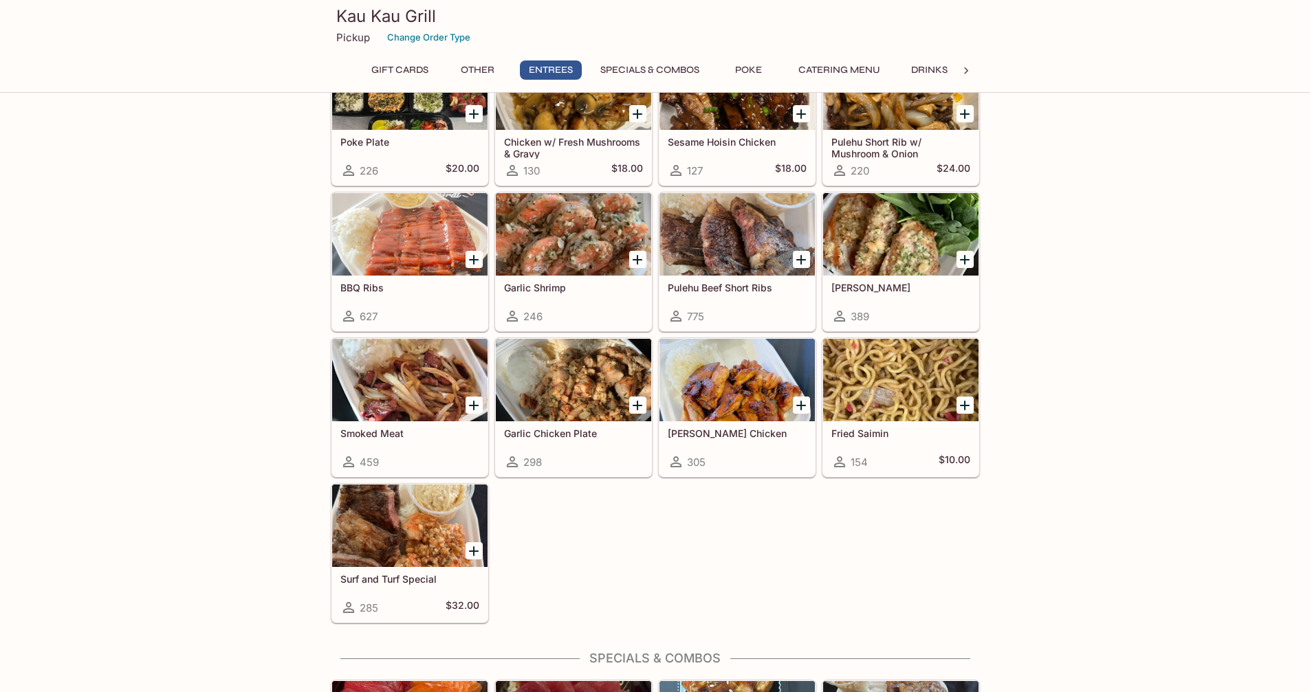
scroll to position [987, 0]
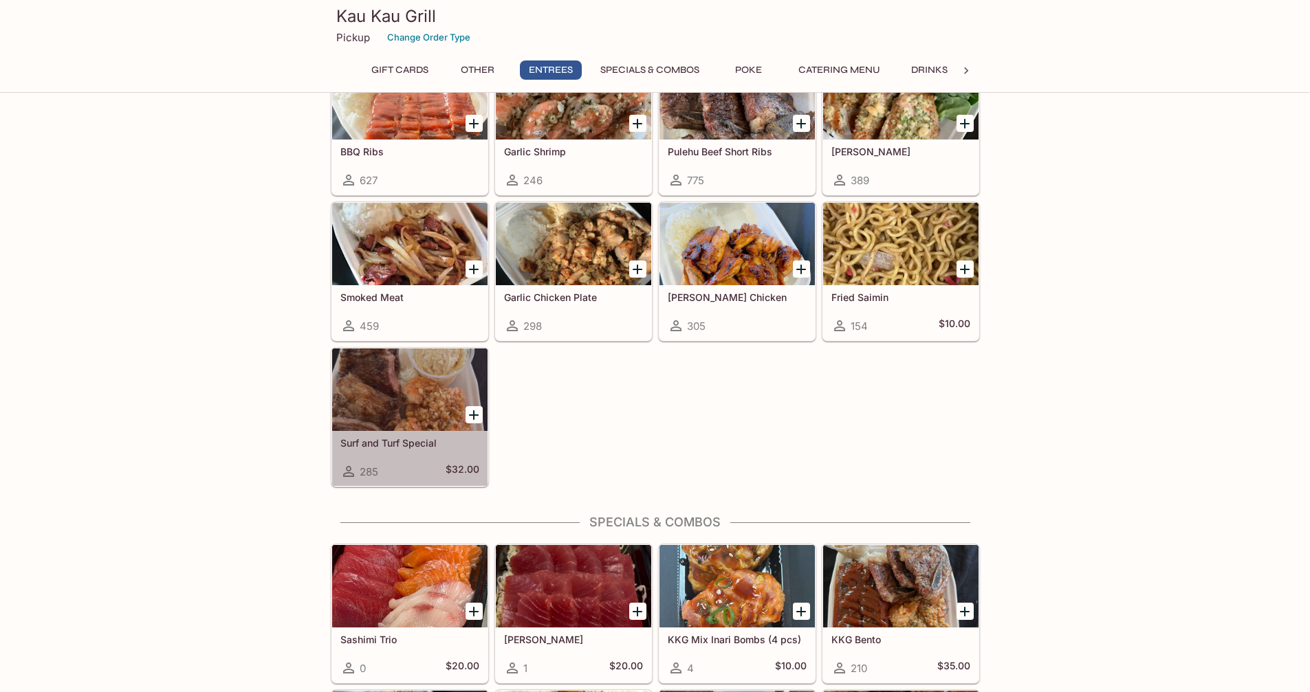
click at [408, 397] on div at bounding box center [409, 390] width 155 height 83
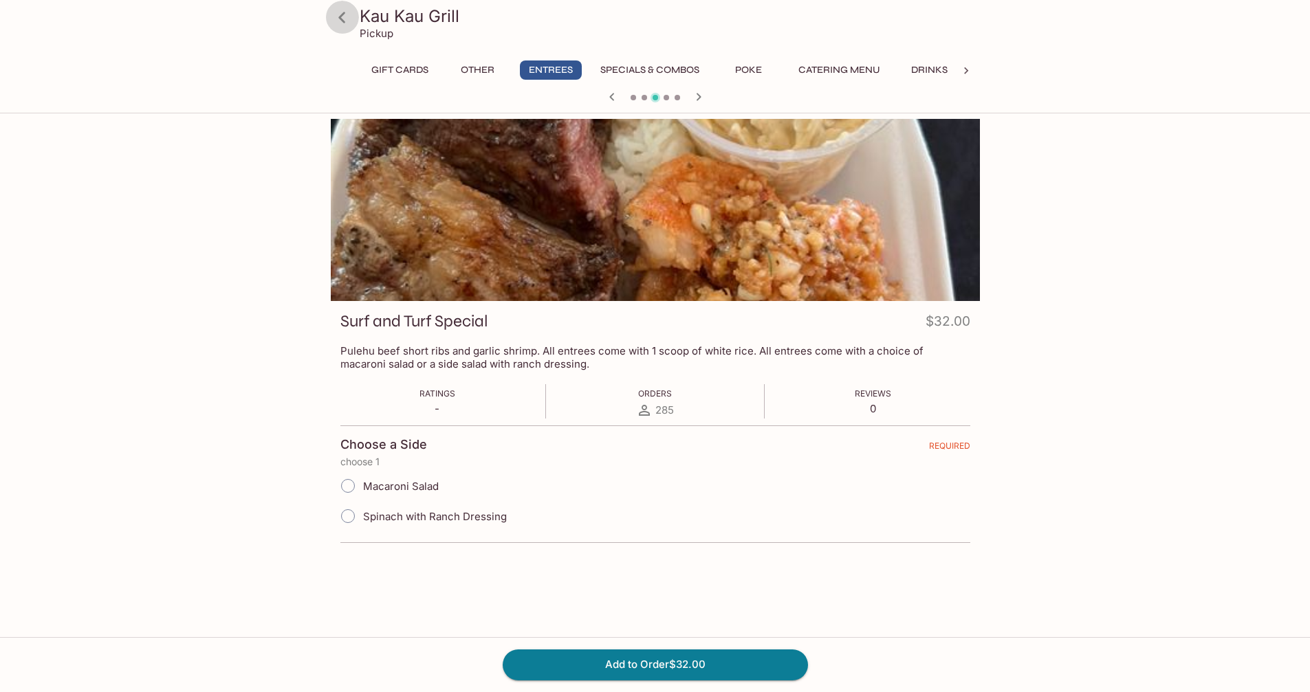
click at [346, 19] on icon at bounding box center [342, 18] width 24 height 24
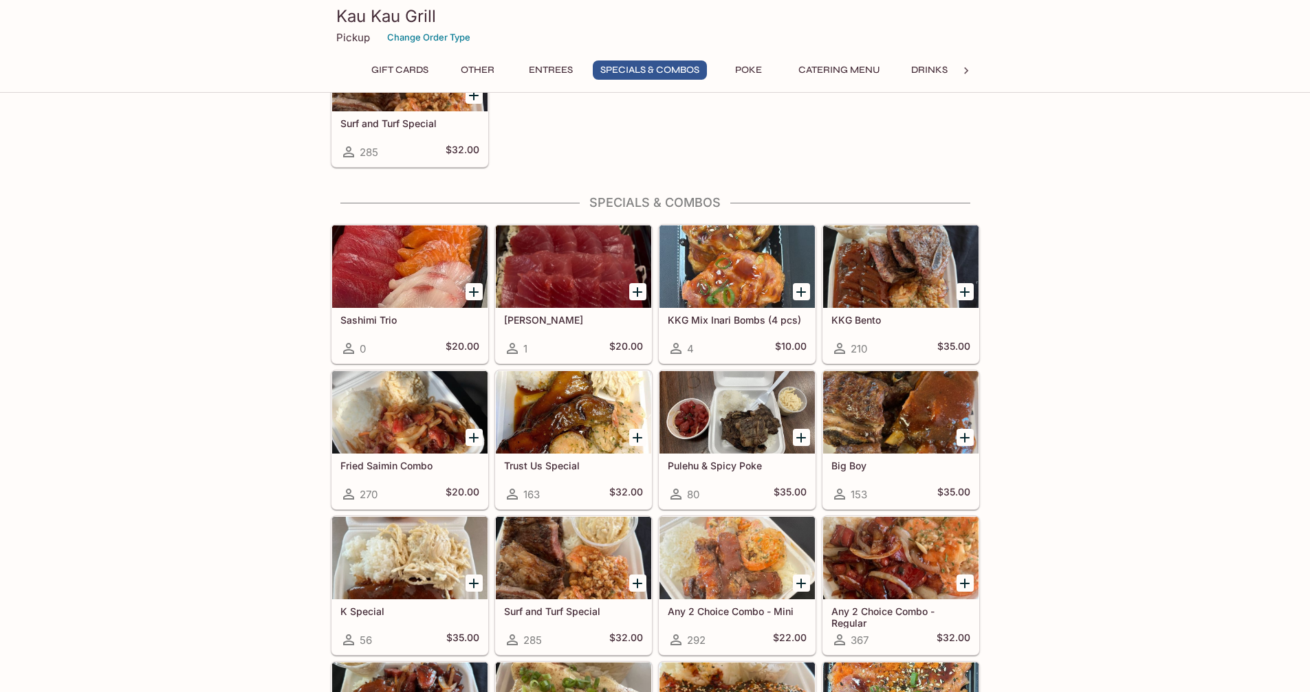
scroll to position [1581, 0]
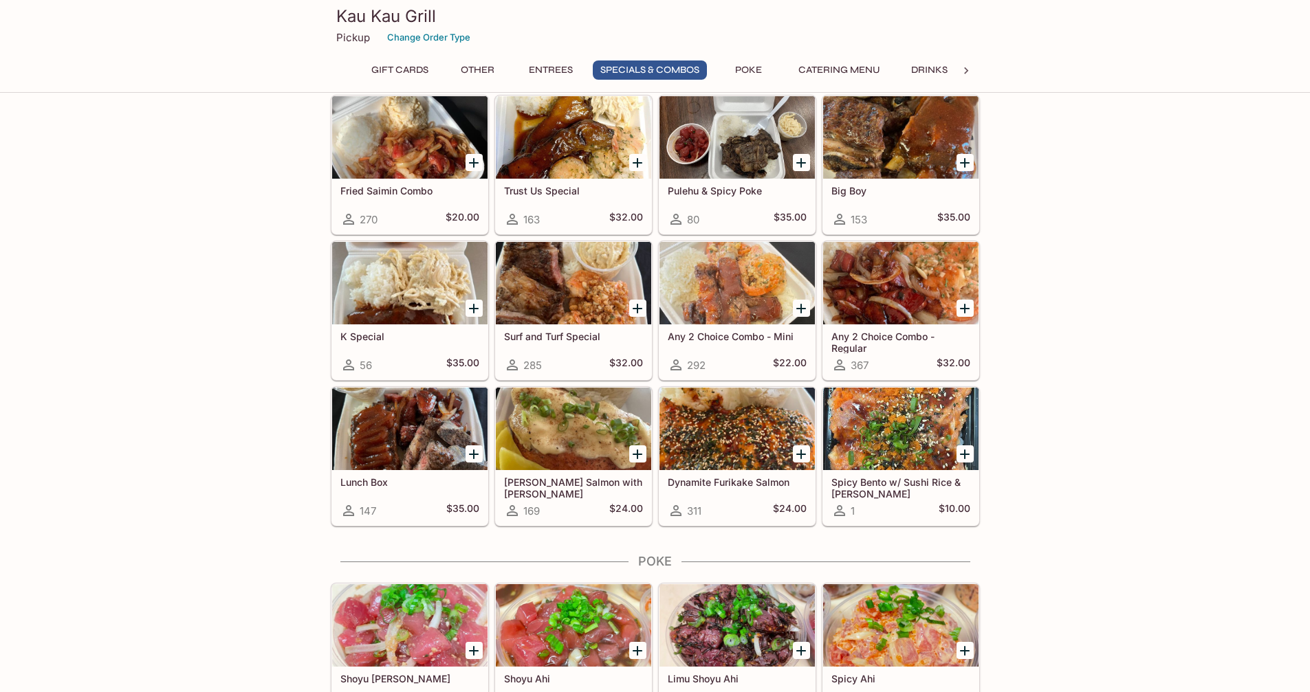
click at [389, 448] on div at bounding box center [409, 429] width 155 height 83
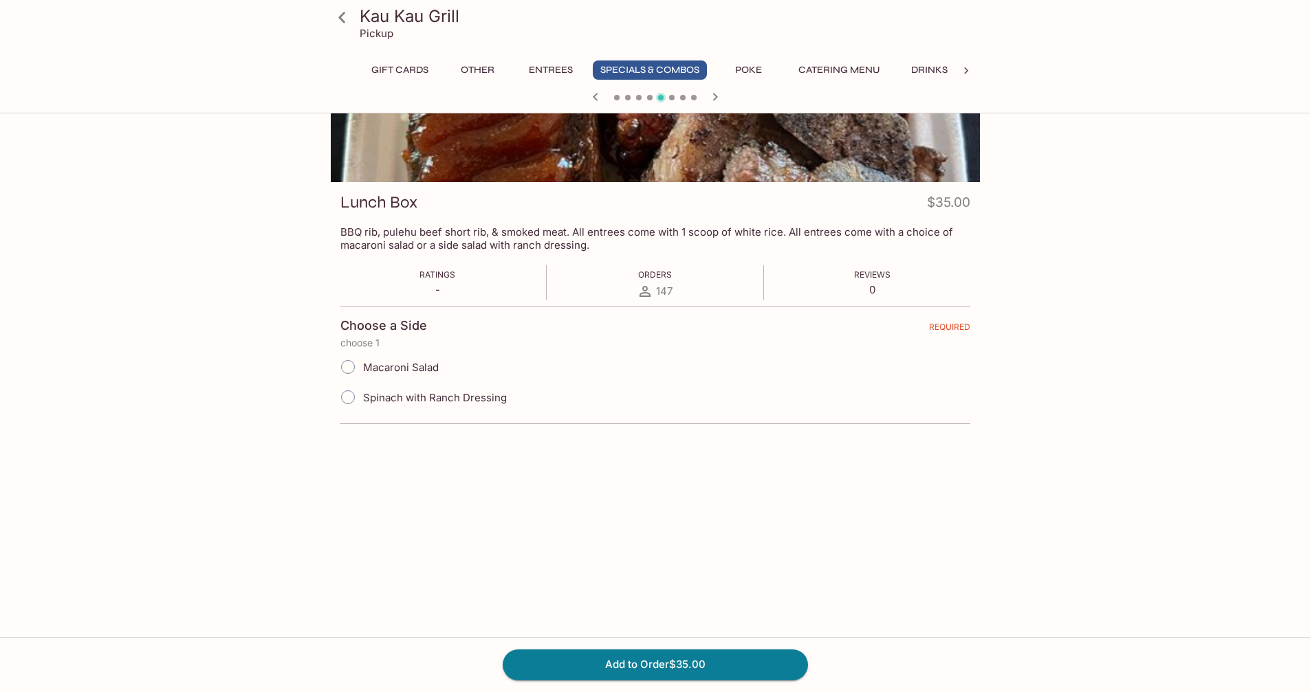
scroll to position [119, 0]
click at [347, 21] on icon at bounding box center [342, 18] width 24 height 24
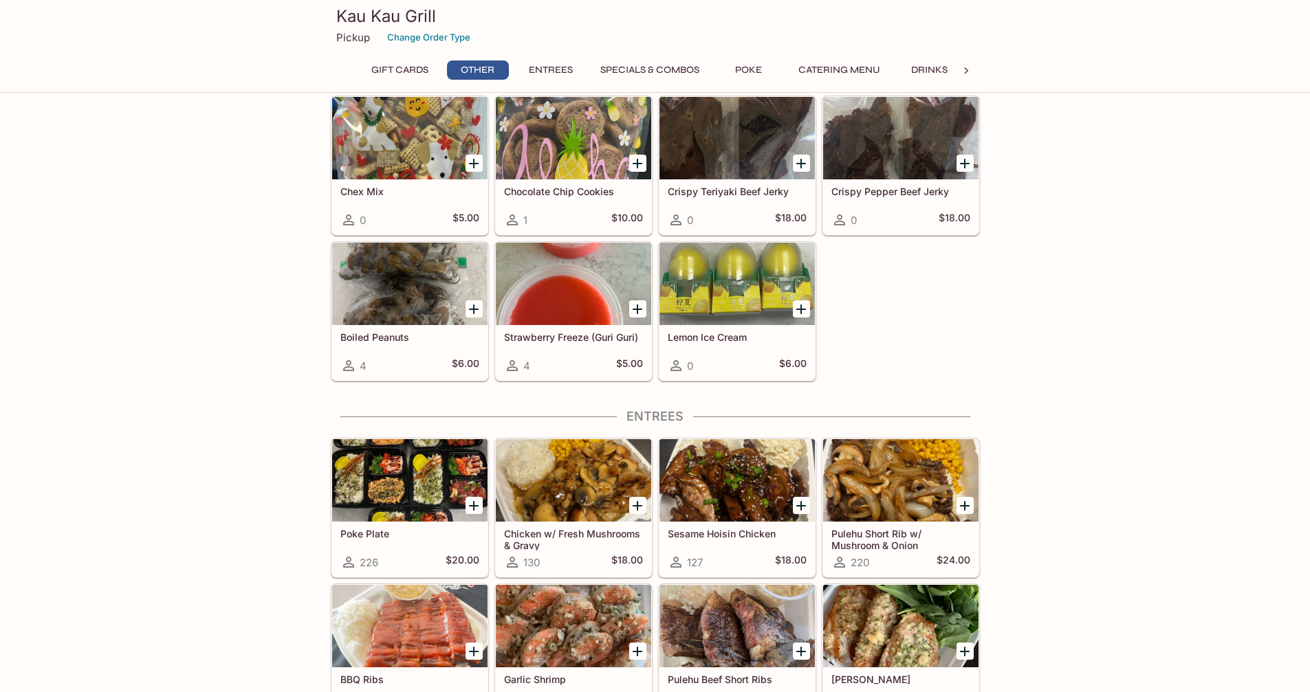
scroll to position [457, 0]
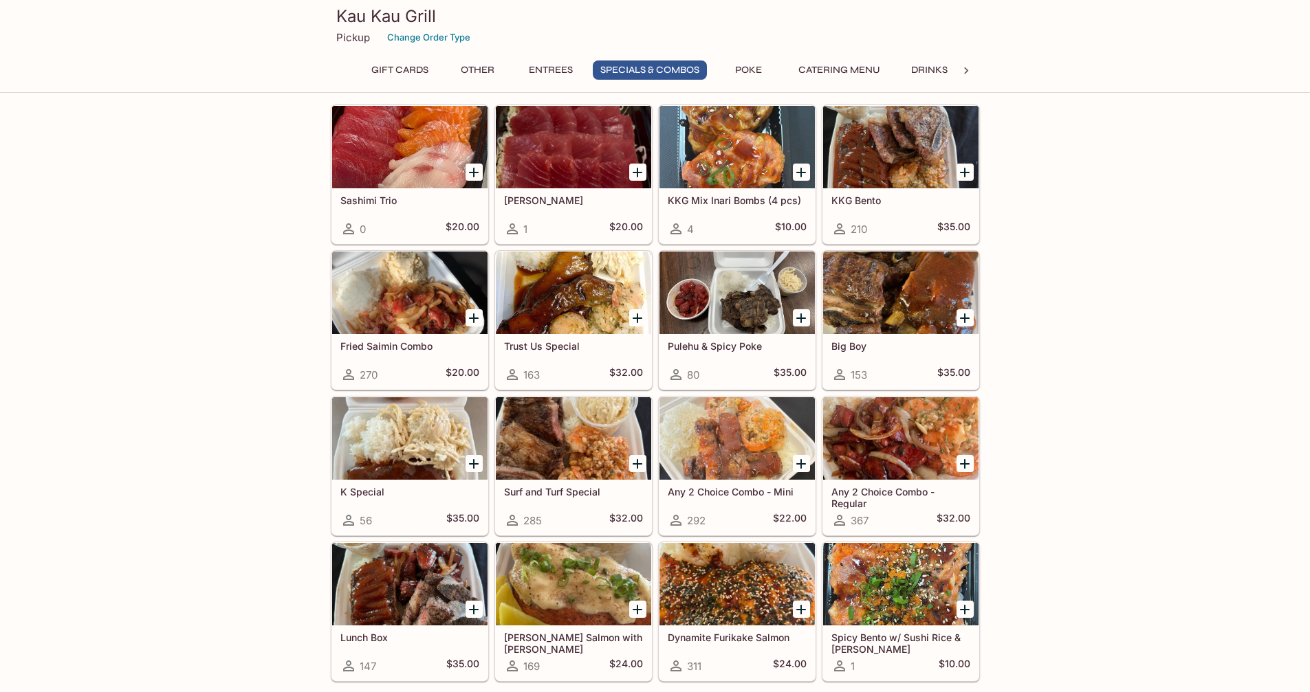
click at [755, 58] on div "Kau Kau Grill Pickup Change Order Type Gift Cards Other Entrees Specials & Comb…" at bounding box center [655, 44] width 660 height 88
click at [756, 65] on button "Poke" at bounding box center [749, 70] width 62 height 19
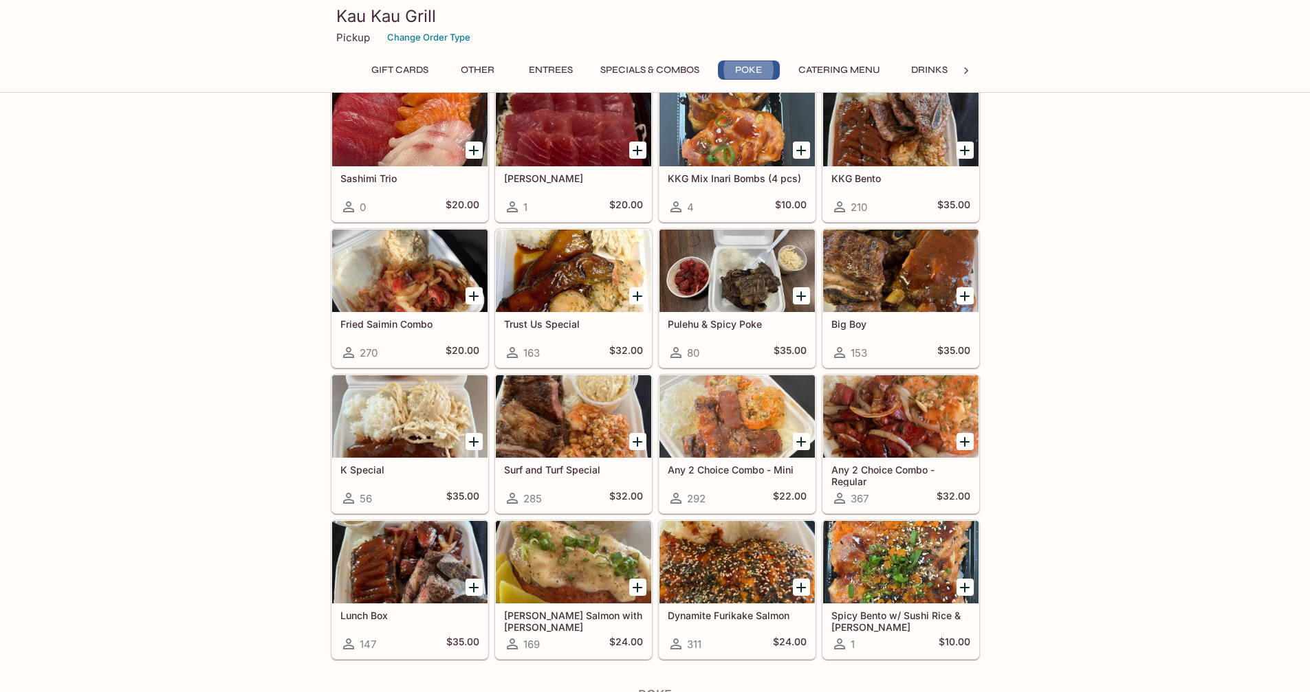
scroll to position [2019, 0]
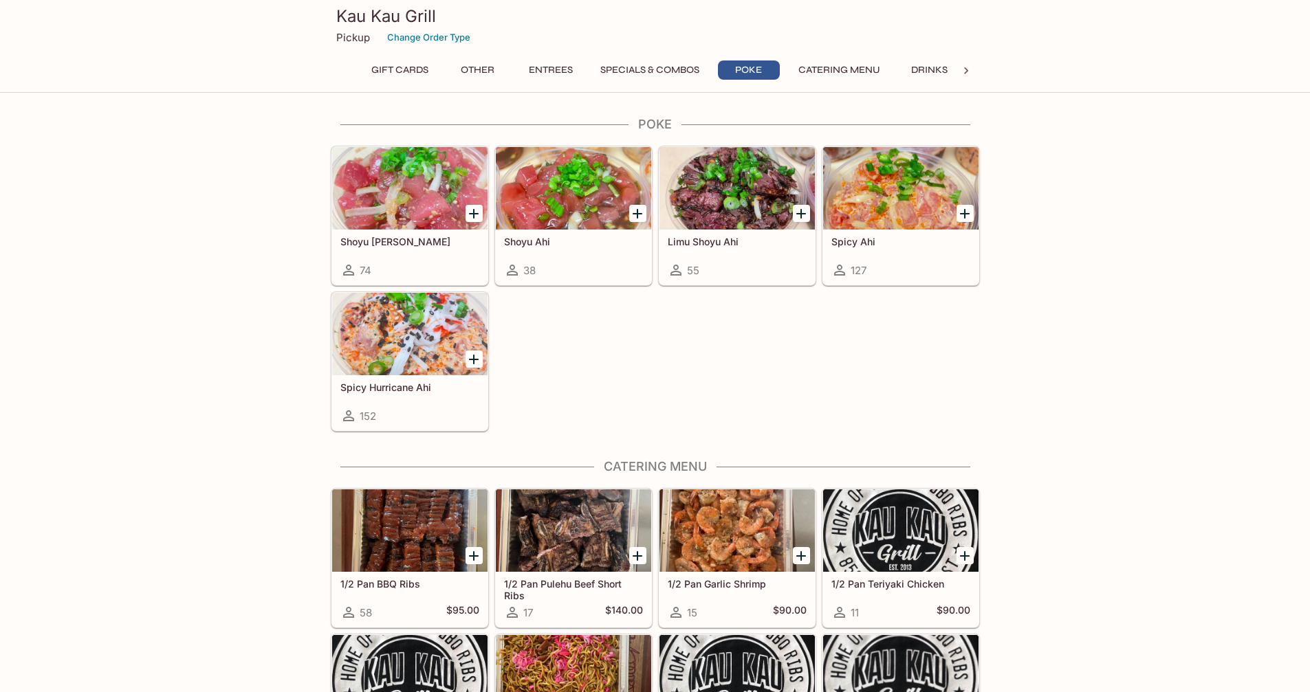
click at [866, 245] on h5 "Spicy Ahi" at bounding box center [900, 242] width 139 height 12
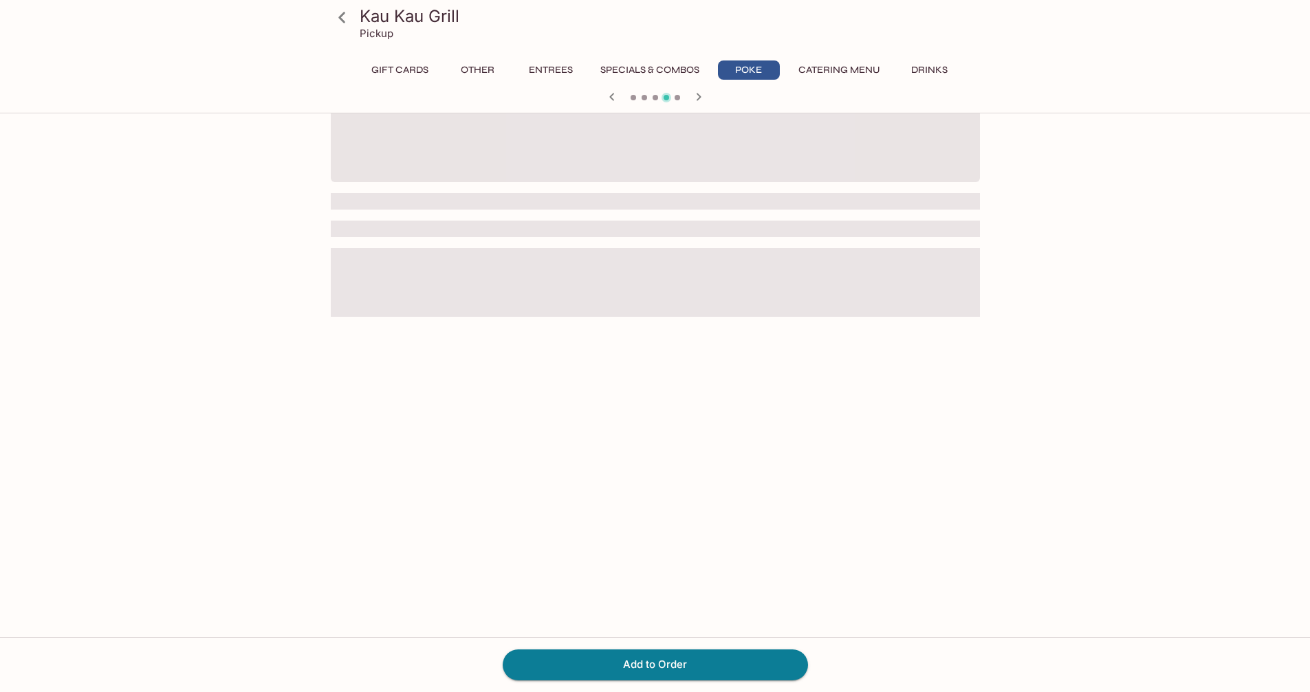
scroll to position [119, 0]
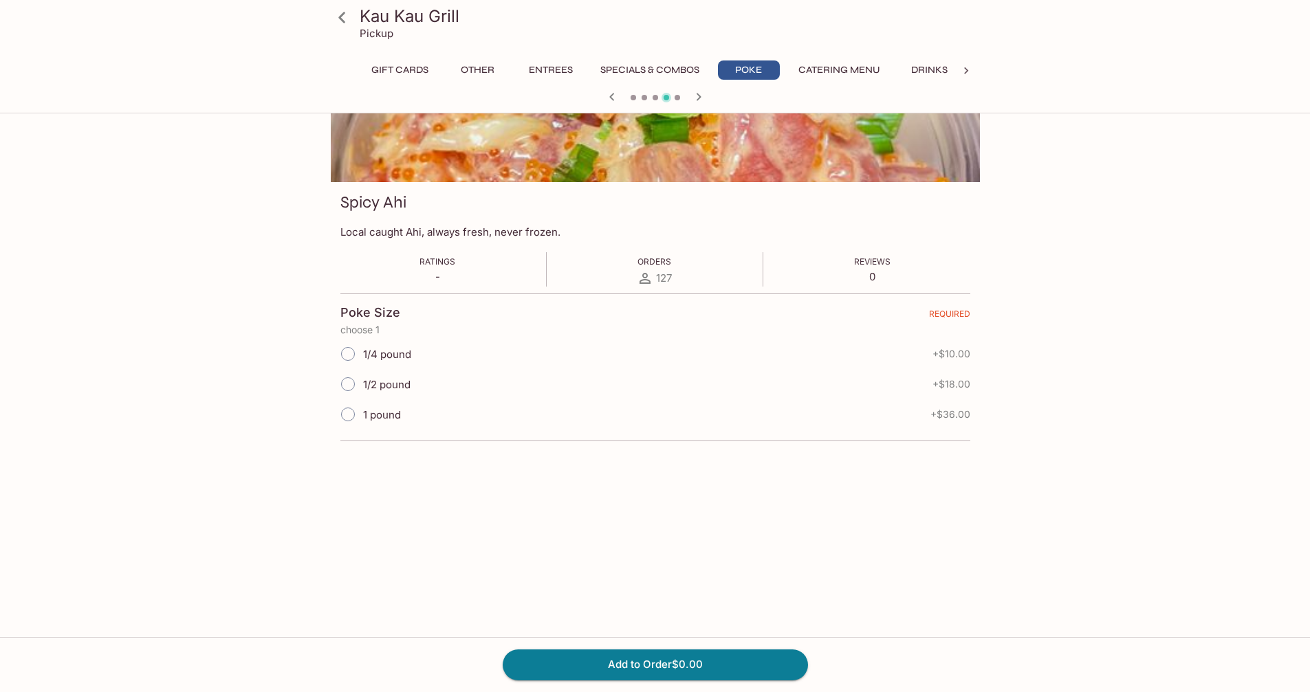
click at [348, 24] on icon at bounding box center [342, 18] width 24 height 24
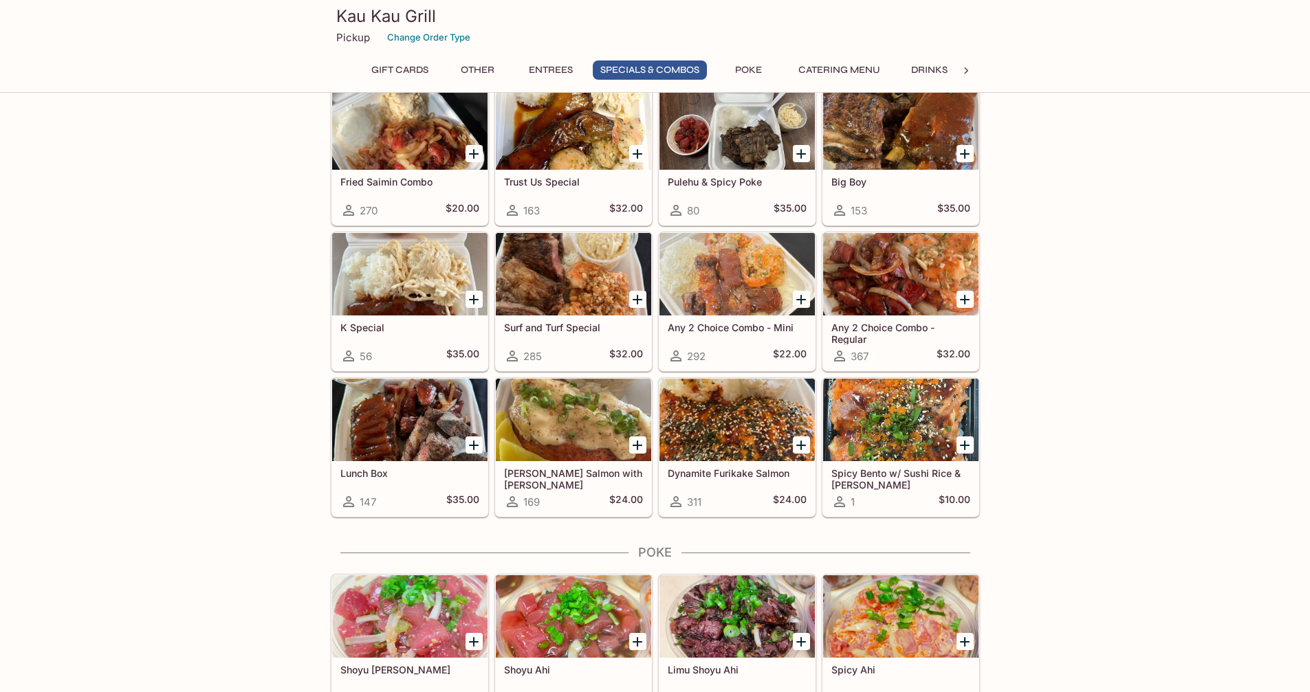
scroll to position [1719, 0]
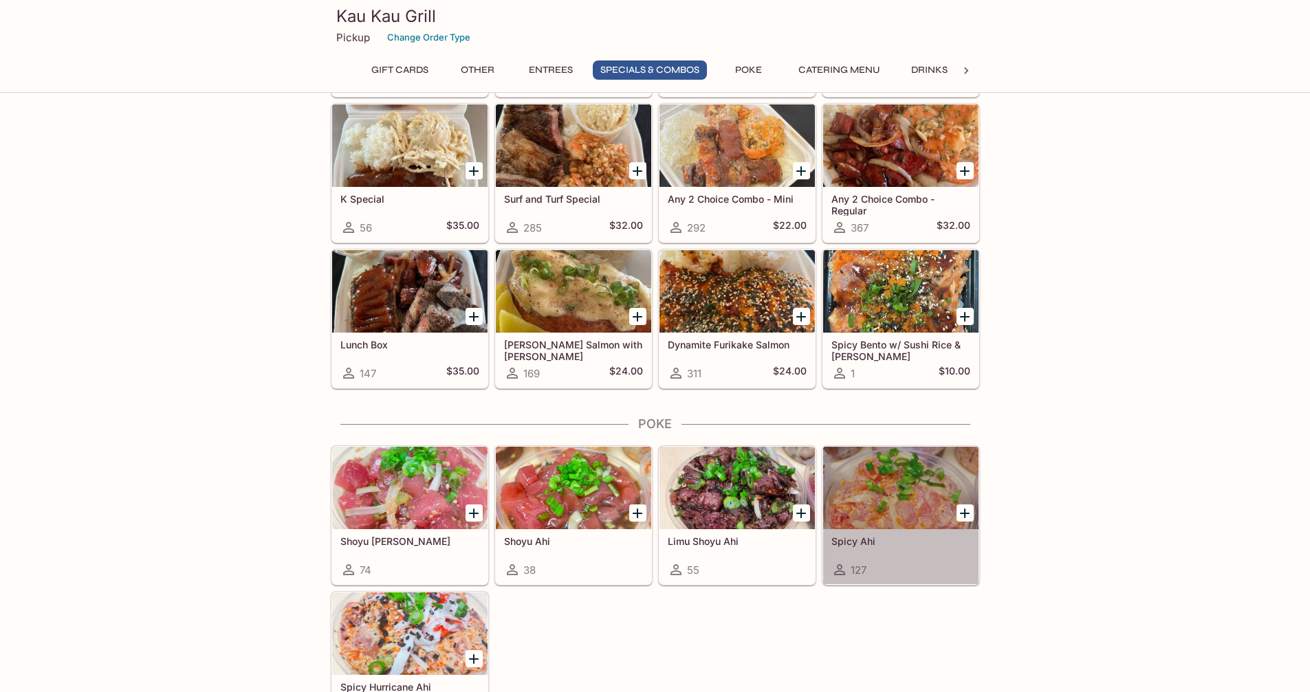
click at [851, 484] on div at bounding box center [900, 488] width 155 height 83
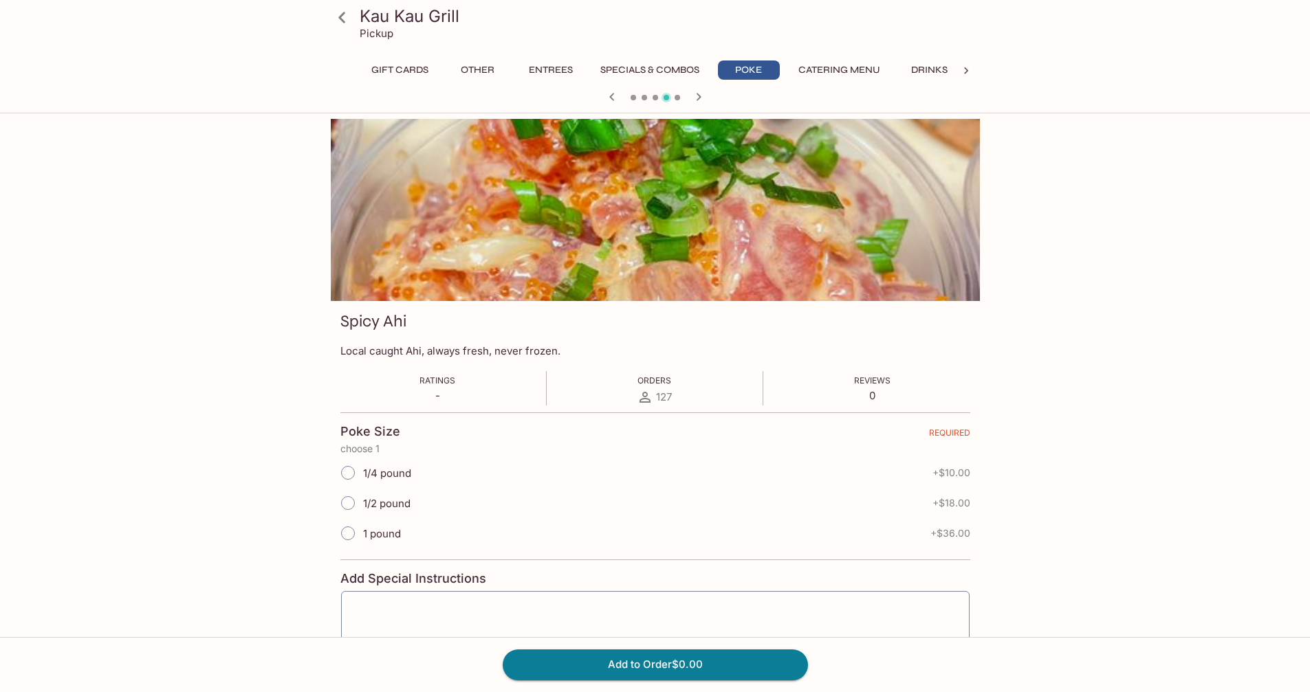
scroll to position [119, 0]
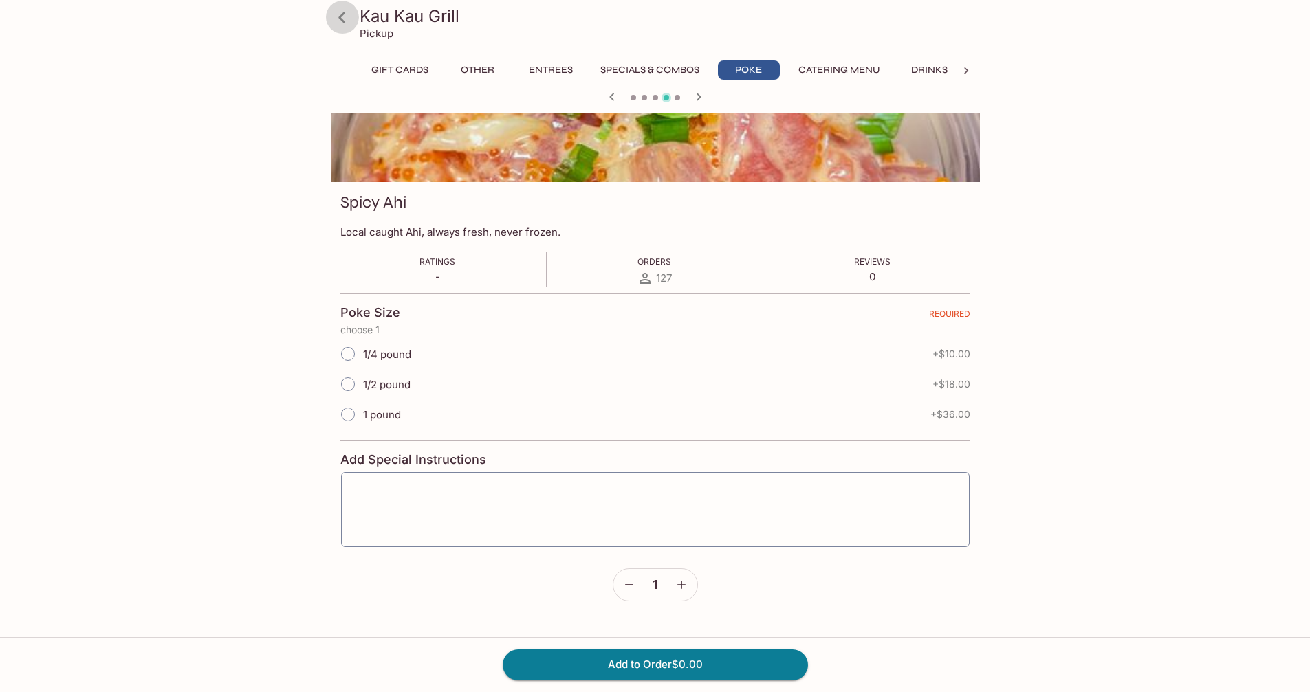
click at [351, 9] on icon at bounding box center [342, 18] width 24 height 24
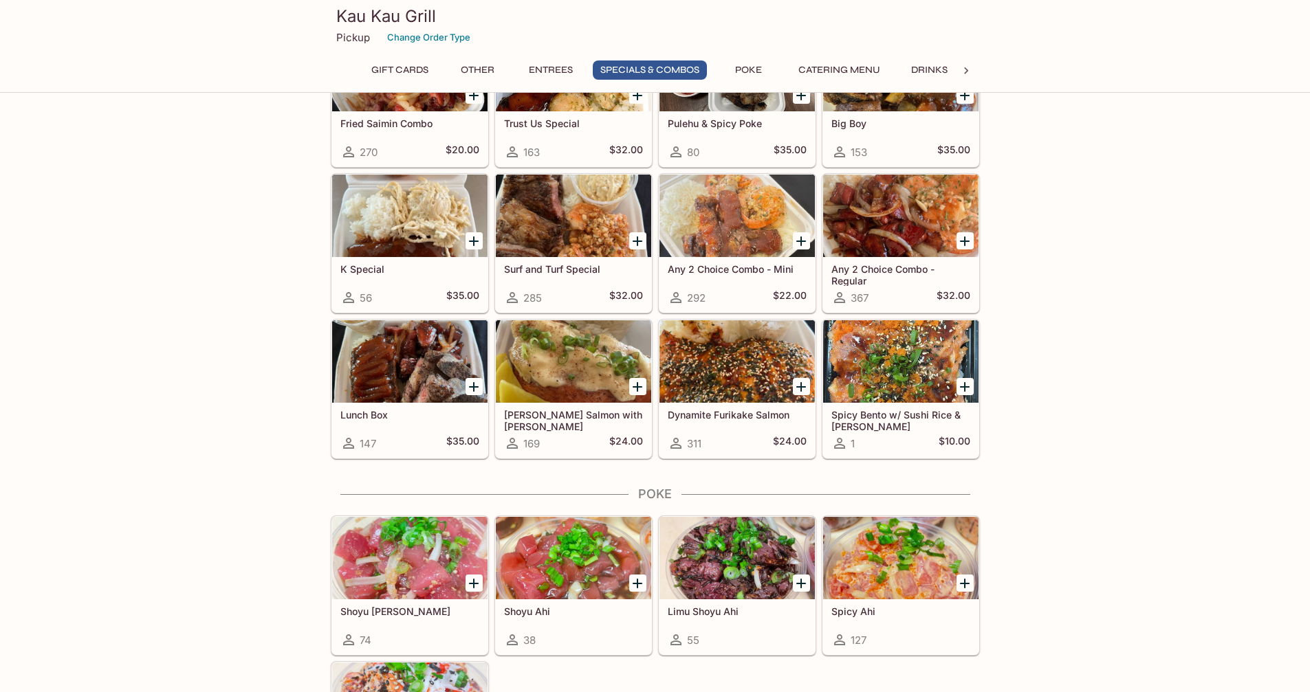
scroll to position [1788, 0]
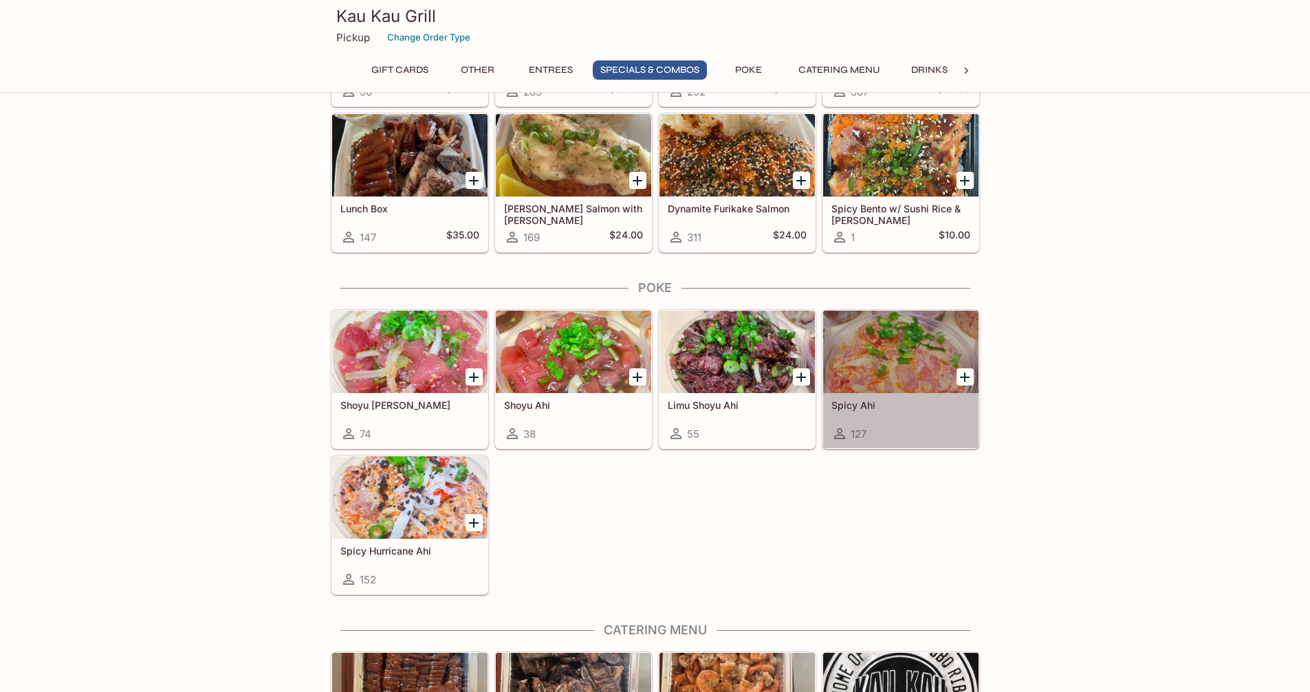
click at [857, 373] on div at bounding box center [900, 352] width 155 height 83
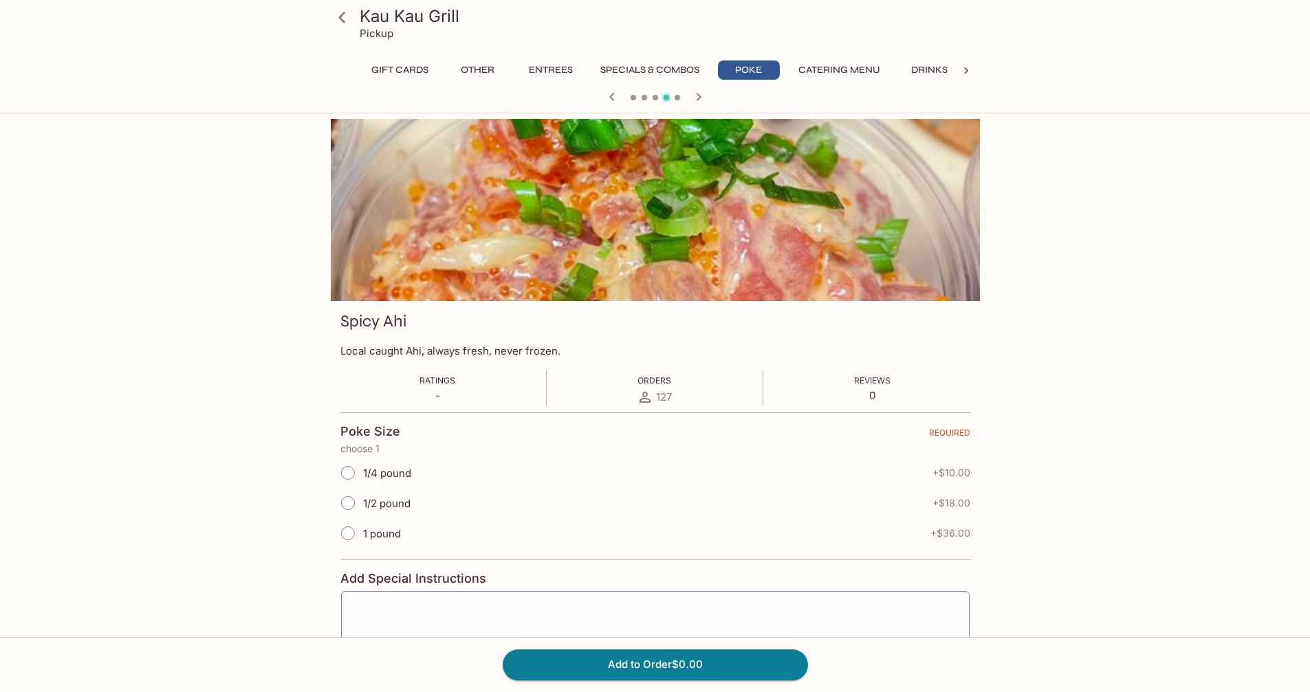
scroll to position [119, 0]
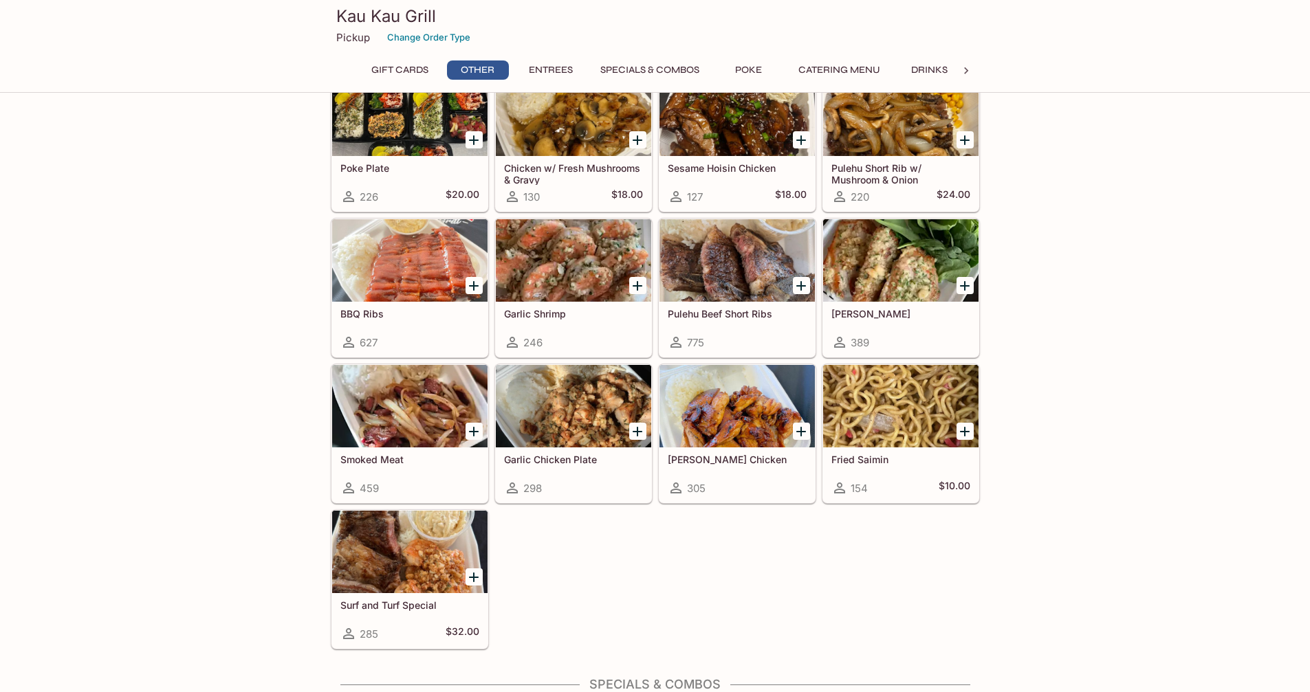
scroll to position [619, 0]
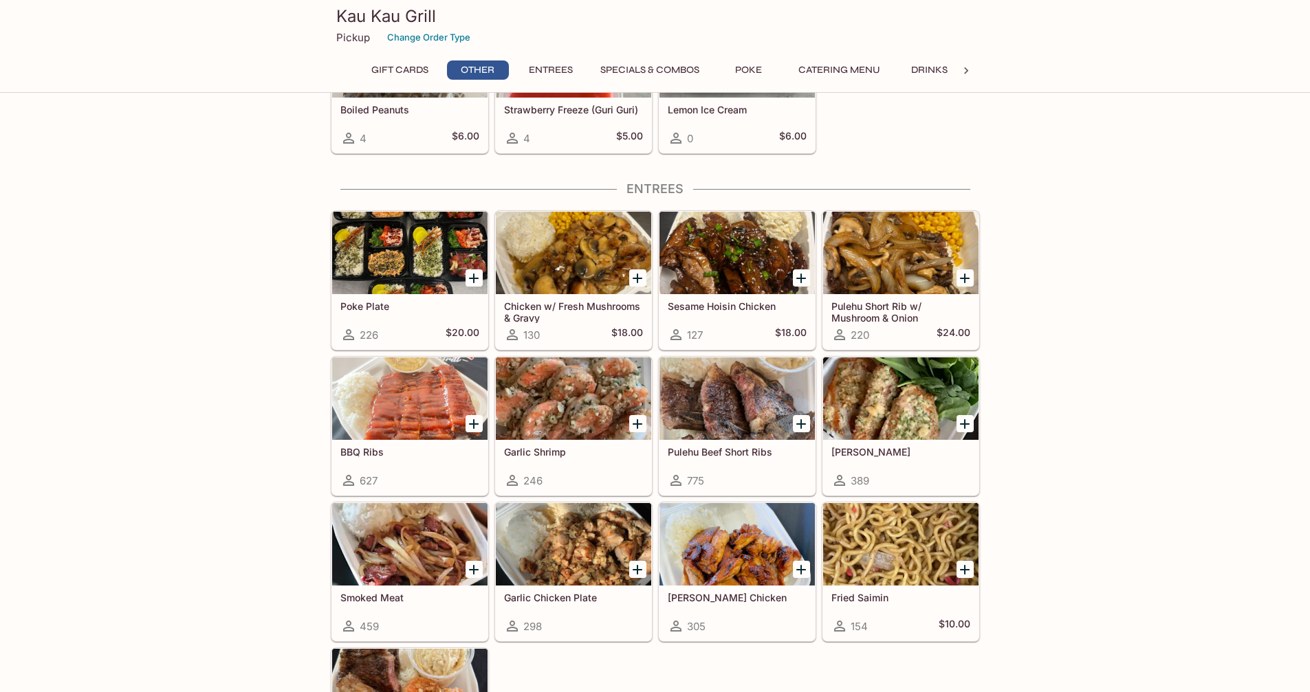
click at [382, 552] on div at bounding box center [409, 544] width 155 height 83
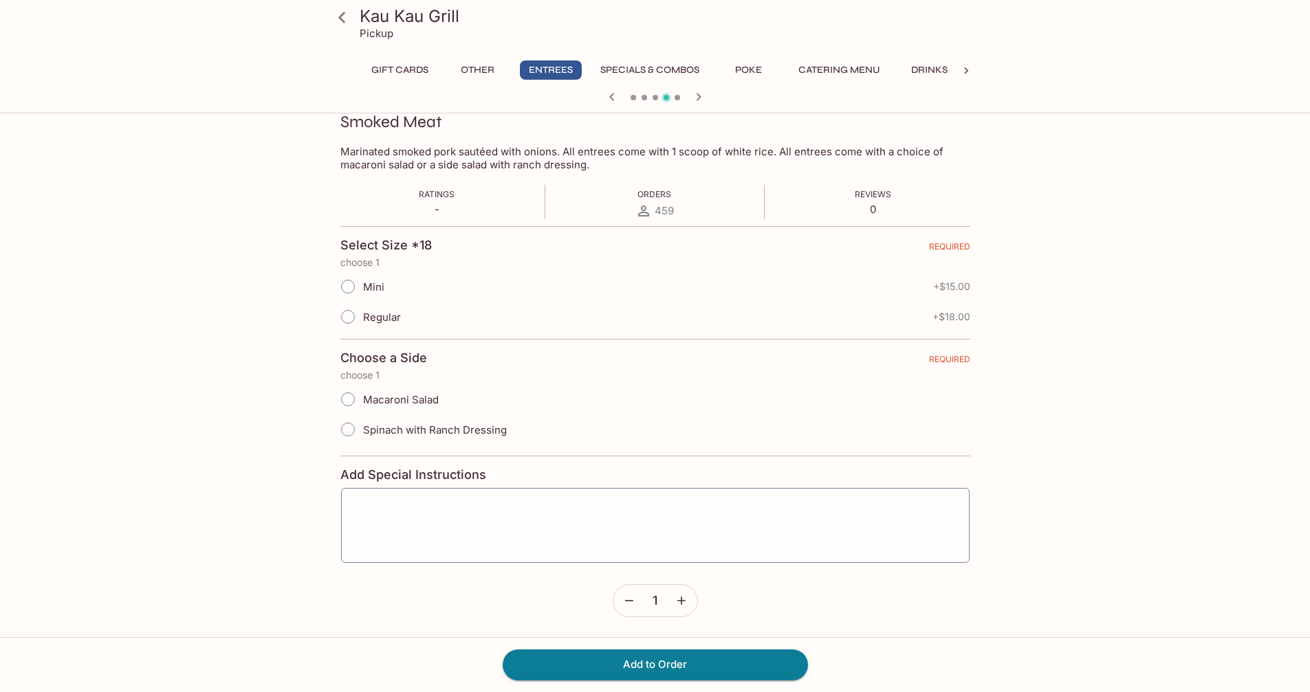
scroll to position [119, 0]
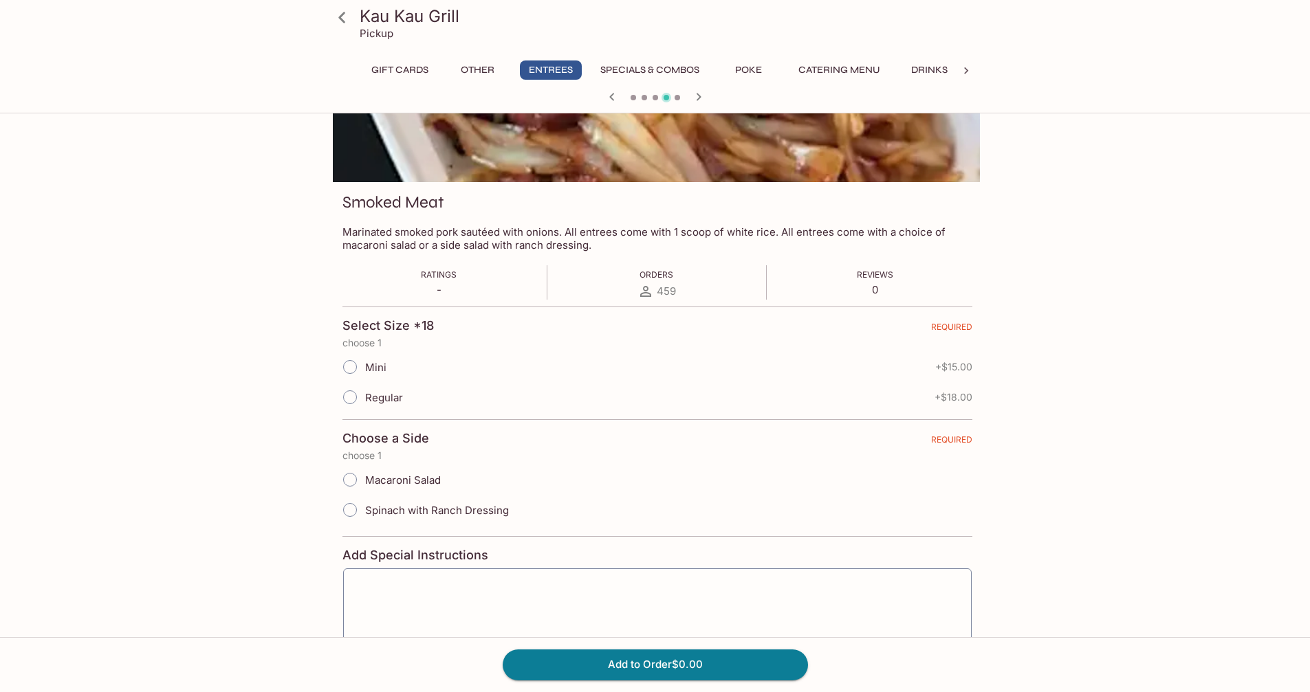
drag, startPoint x: 457, startPoint y: 226, endPoint x: 394, endPoint y: 240, distance: 64.2
click at [548, 359] on div "Smoked Meat Marinated smoked pork sautéed with onions. All entrees come with 1 …" at bounding box center [657, 450] width 649 height 536
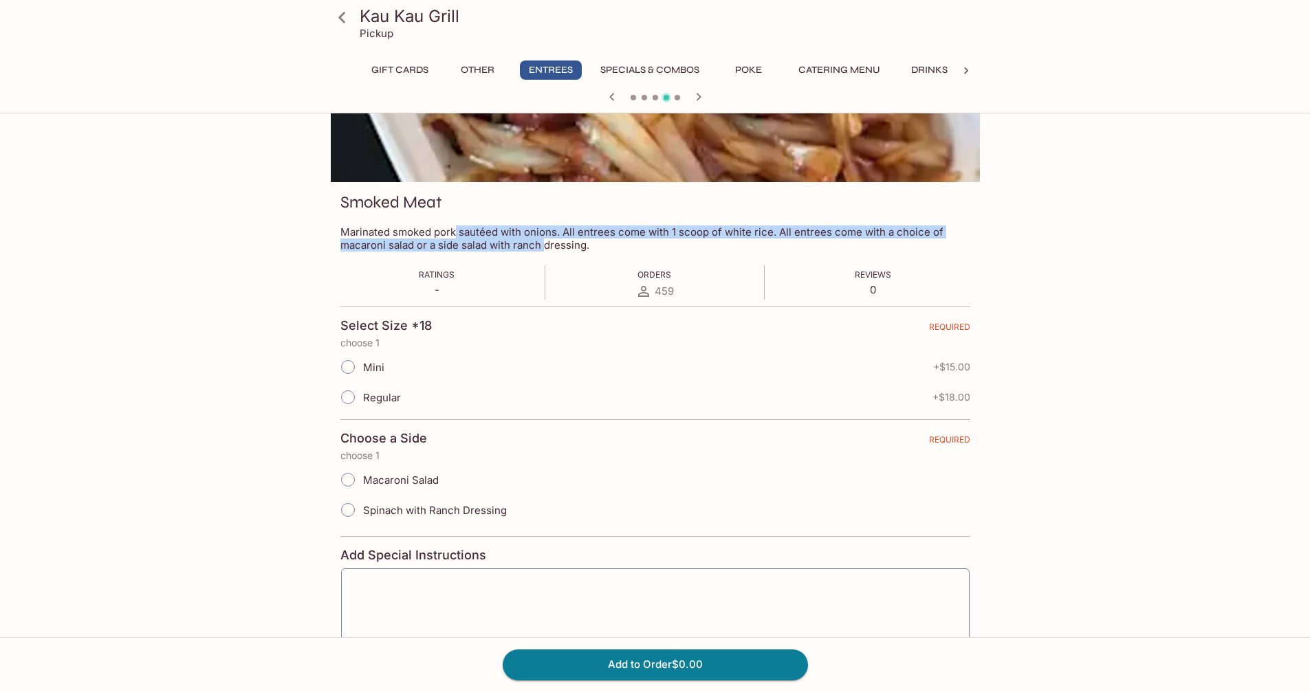
click at [291, 499] on div "Kau Kau Grill Pickup Gift Cards Other Entrees Specials & Combos Poke Catering M…" at bounding box center [655, 386] width 880 height 773
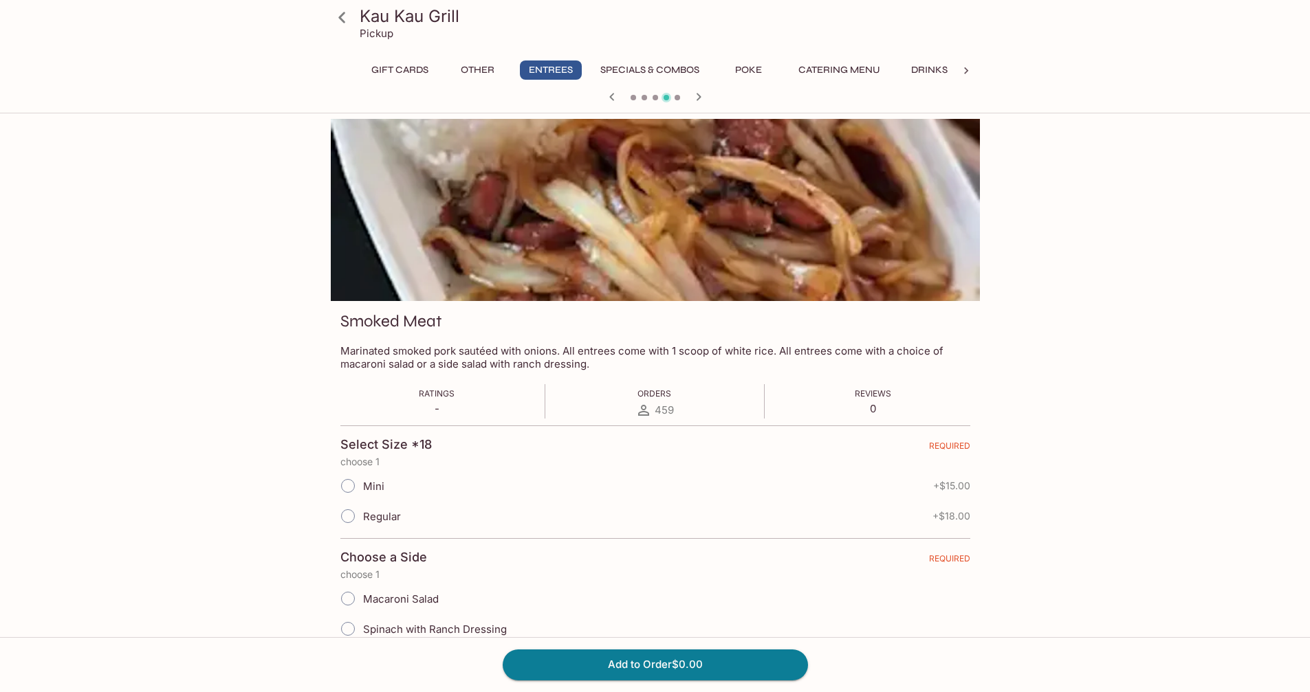
click at [347, 17] on icon at bounding box center [342, 18] width 24 height 24
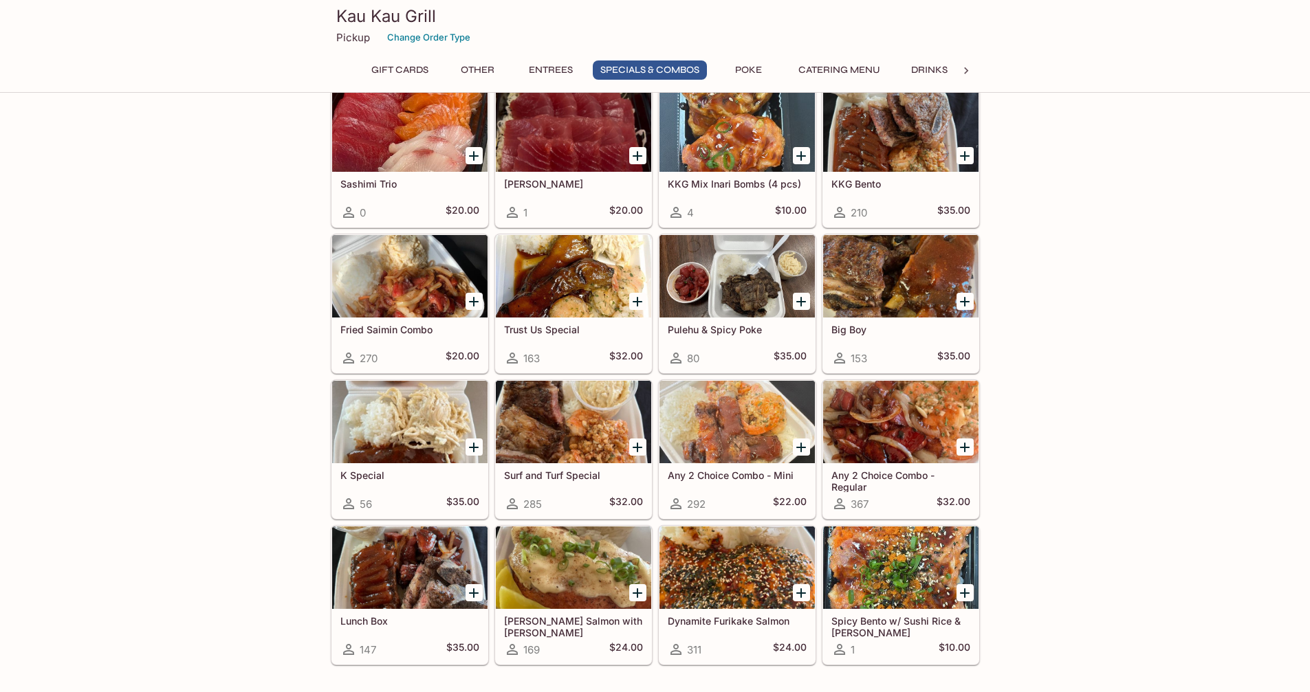
scroll to position [1581, 0]
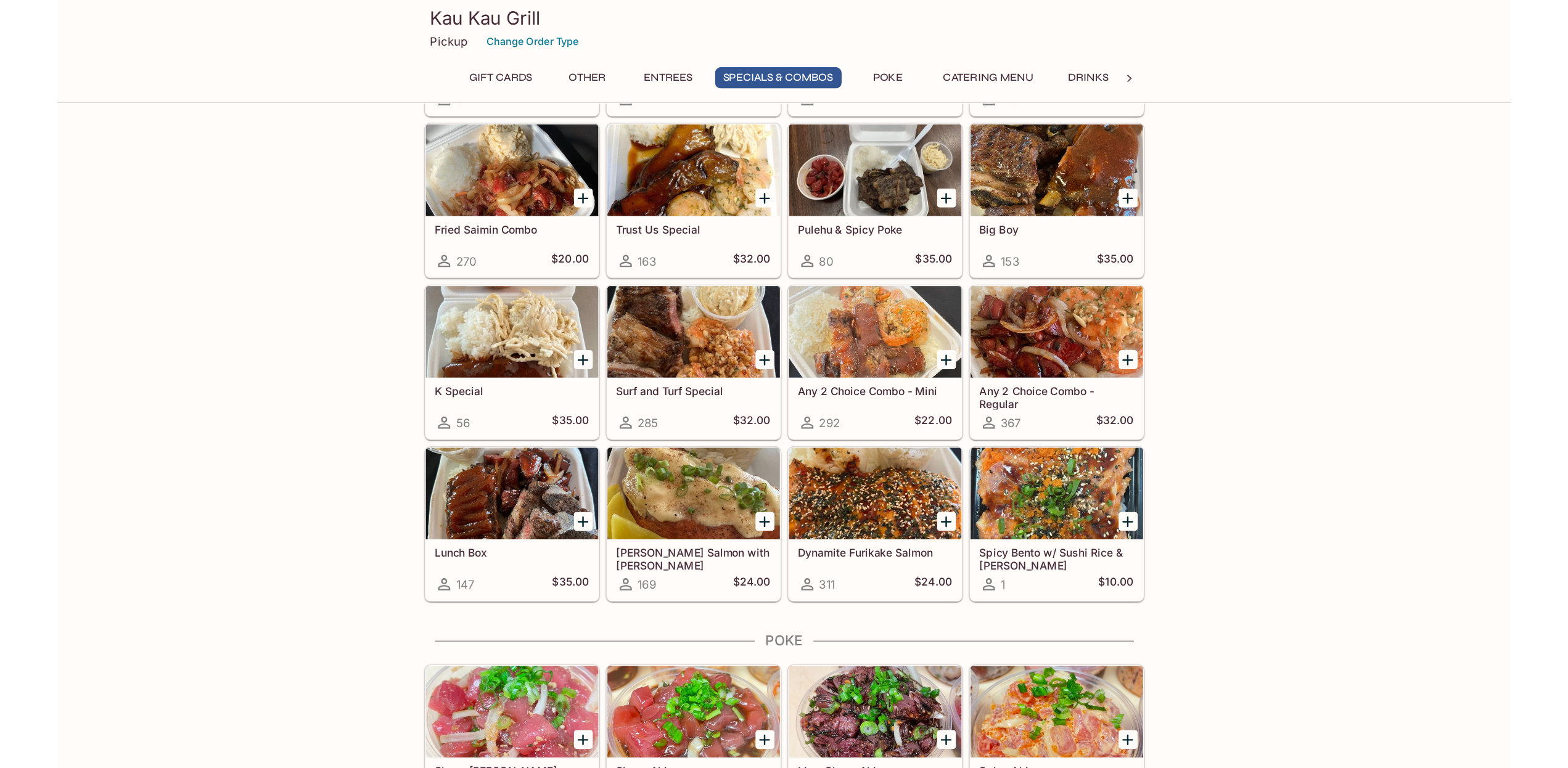
scroll to position [1232, 0]
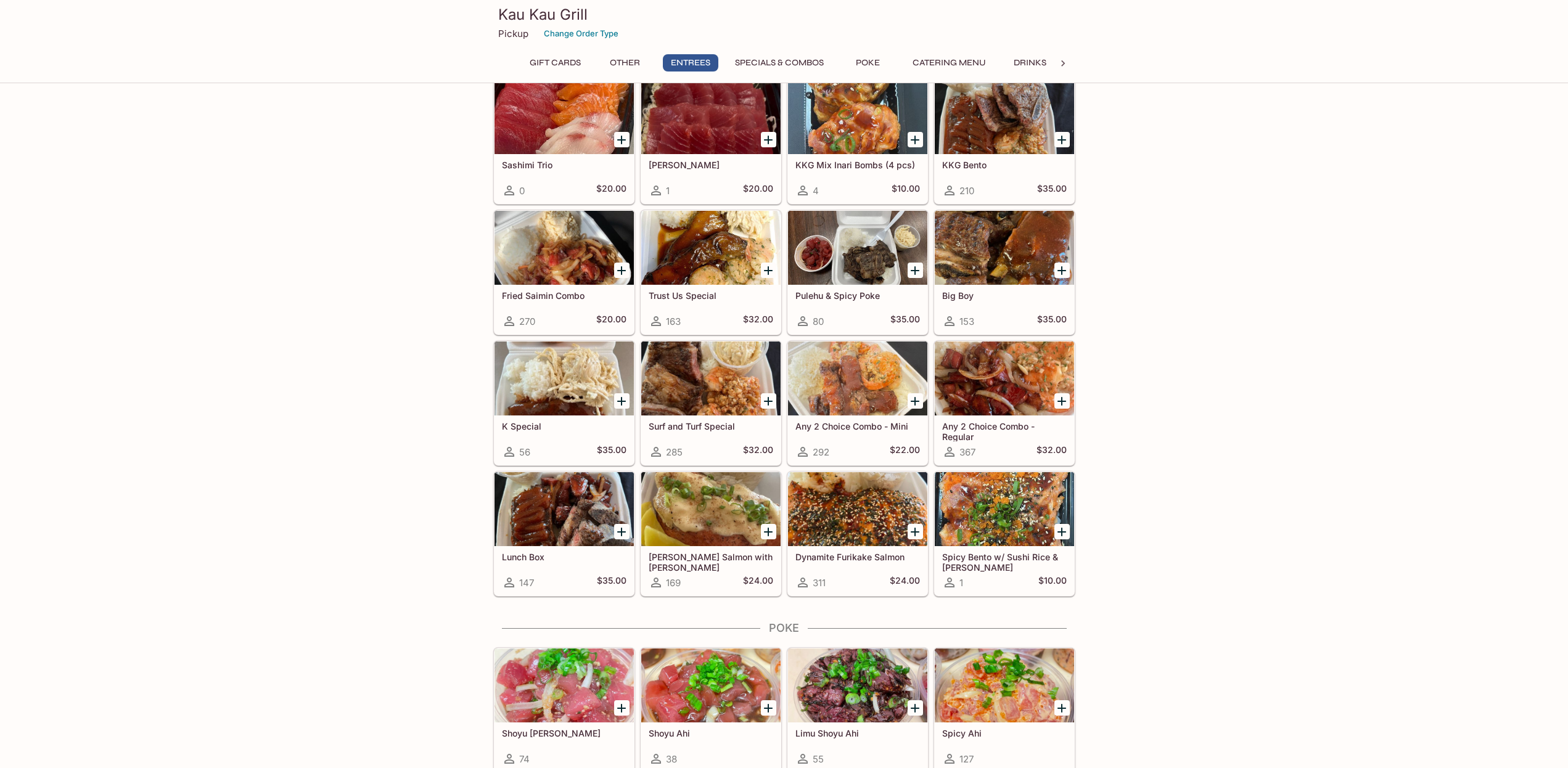
drag, startPoint x: 1265, startPoint y: 350, endPoint x: 1271, endPoint y: 352, distance: 6.3
click at [1174, 352] on div "Gift Cards $25 Gift Card 2 $23.87 $30 Gift Card 0 $28.65 $40 Gift Card 0 $38.20…" at bounding box center [784, 259] width 1568 height 2776
